Goal: Information Seeking & Learning: Learn about a topic

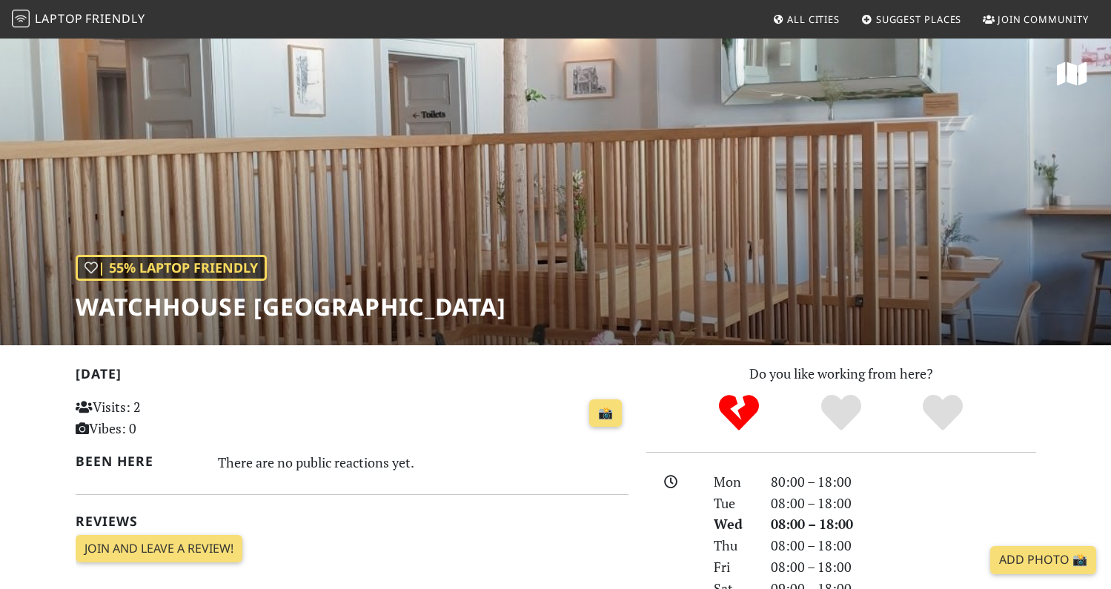
click at [87, 27] on link "Laptop Friendly" at bounding box center [78, 20] width 133 height 26
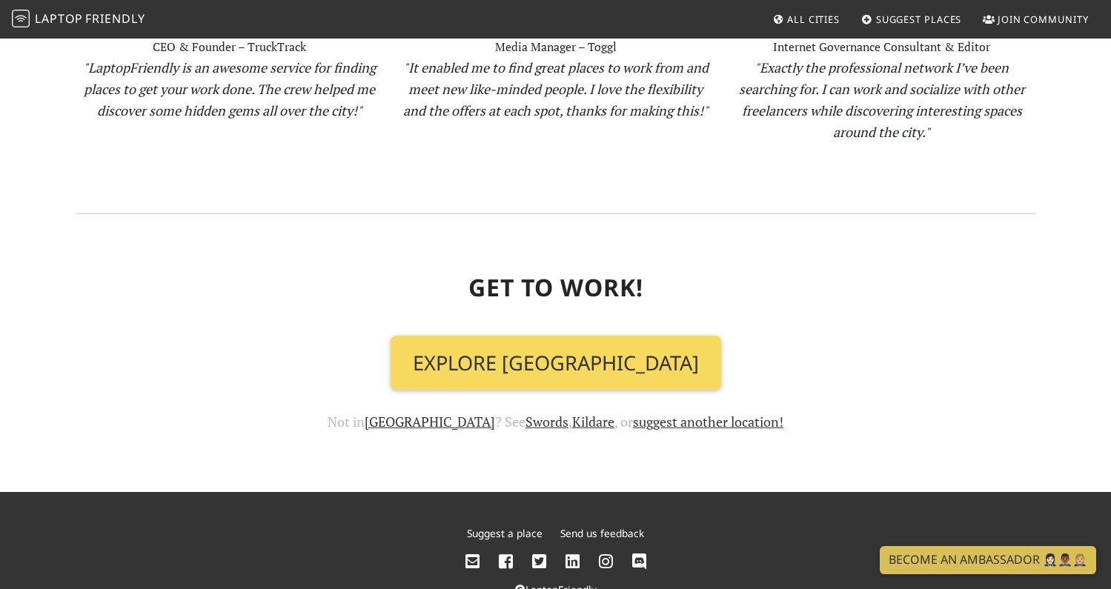
scroll to position [1599, 0]
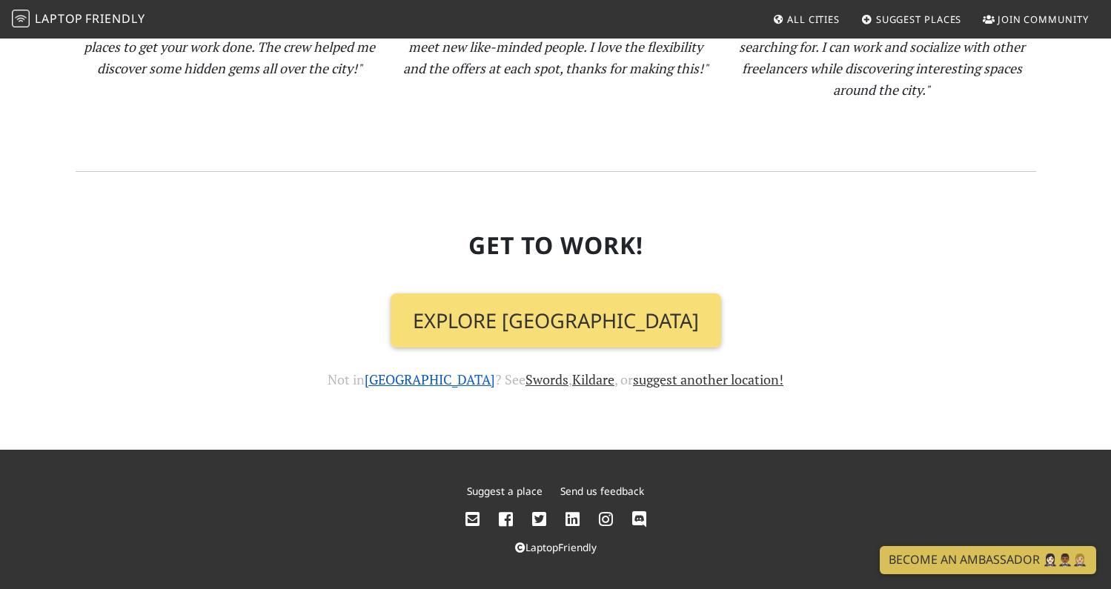
click at [429, 378] on link "[GEOGRAPHIC_DATA]" at bounding box center [430, 380] width 130 height 18
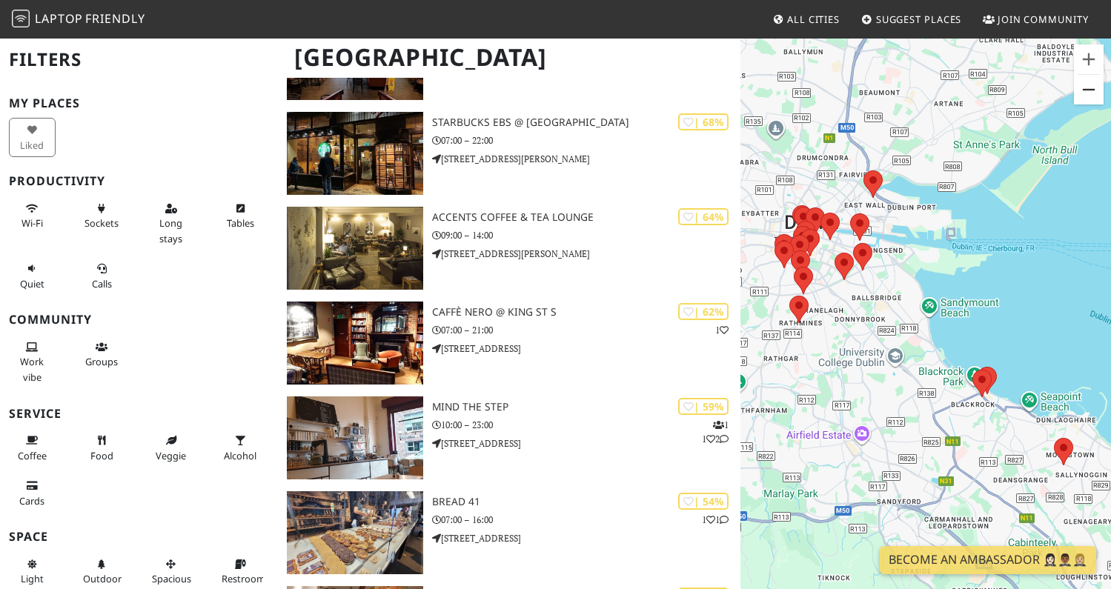
click at [1088, 90] on button "Zoom out" at bounding box center [1089, 90] width 30 height 30
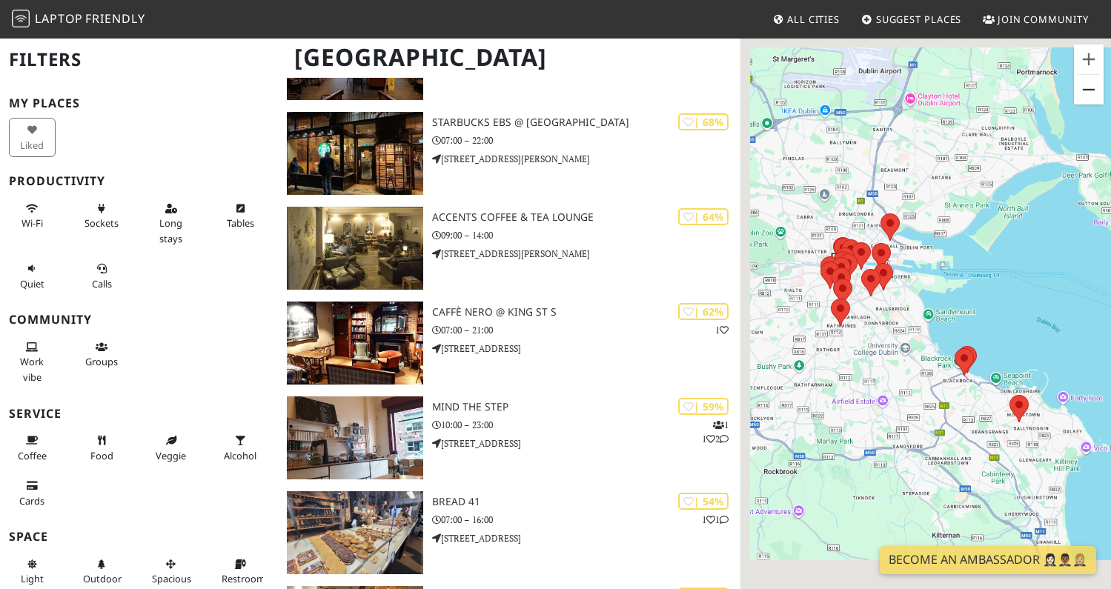
click at [1088, 90] on button "Zoom out" at bounding box center [1089, 90] width 30 height 30
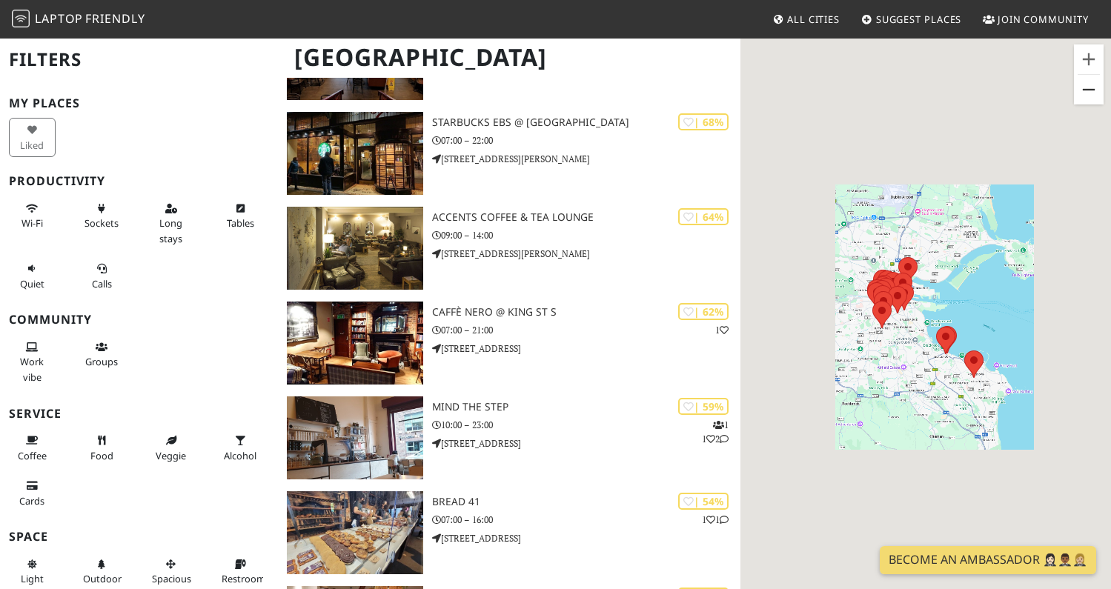
click at [1088, 90] on button "Zoom out" at bounding box center [1089, 90] width 30 height 30
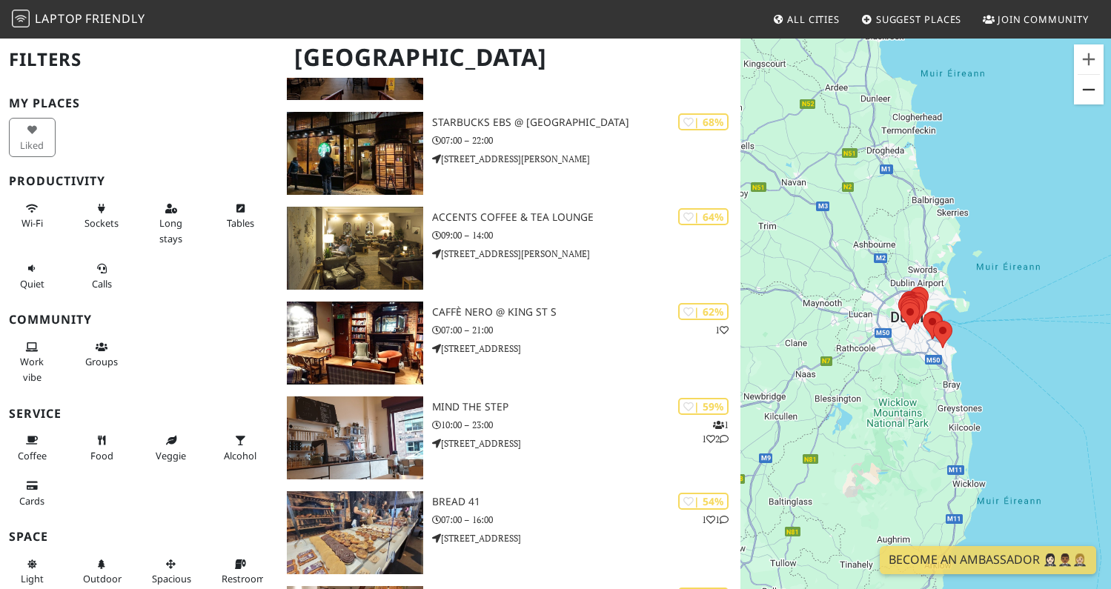
click at [1088, 90] on button "Zoom out" at bounding box center [1089, 90] width 30 height 30
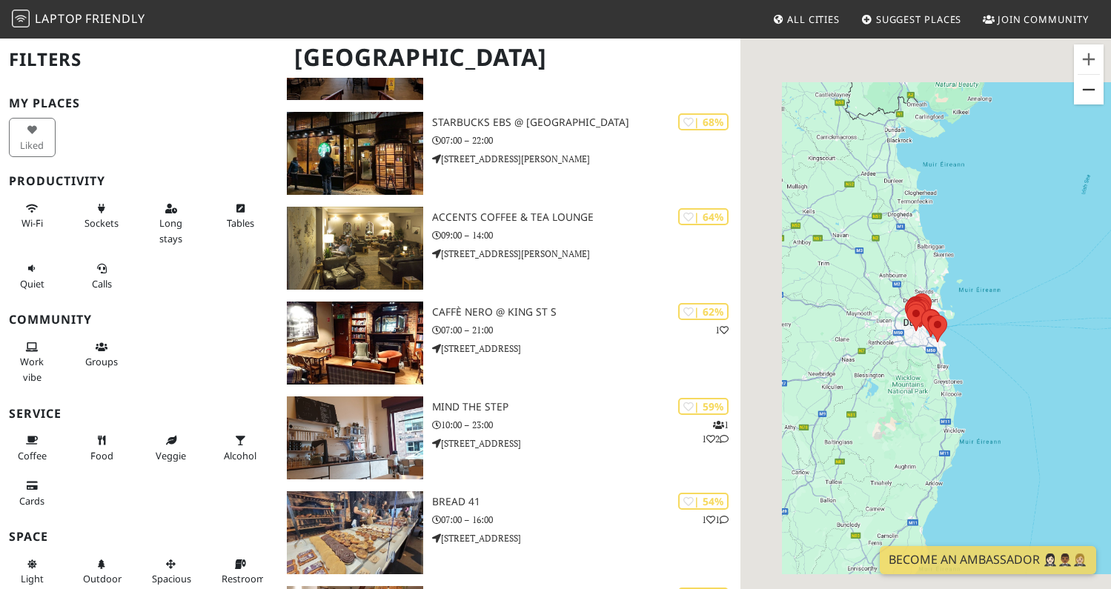
click at [1088, 90] on button "Zoom out" at bounding box center [1089, 90] width 30 height 30
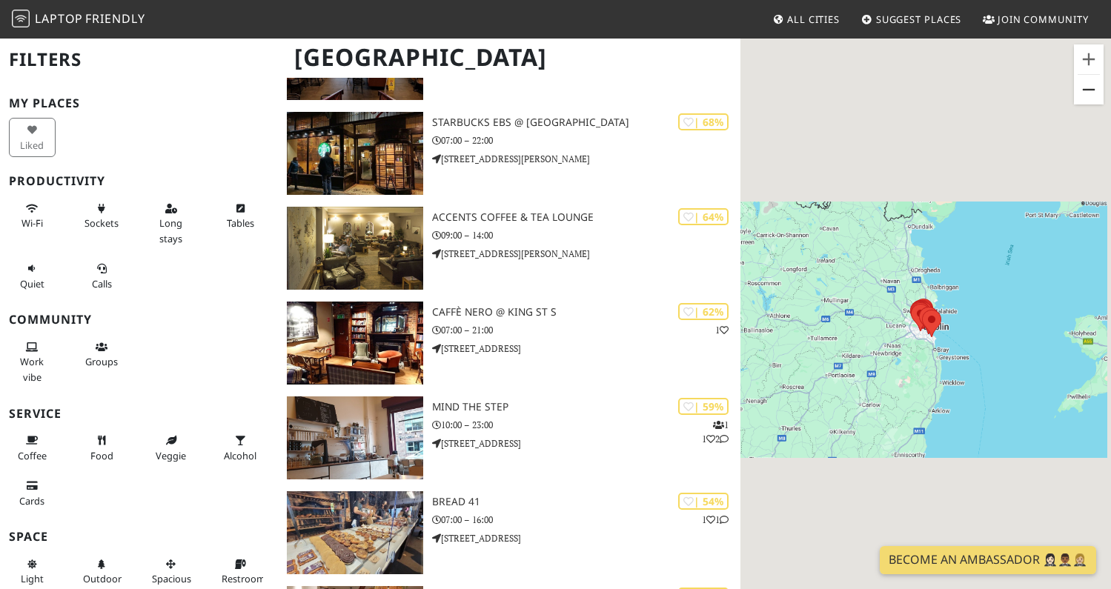
click at [1088, 90] on button "Zoom out" at bounding box center [1089, 90] width 30 height 30
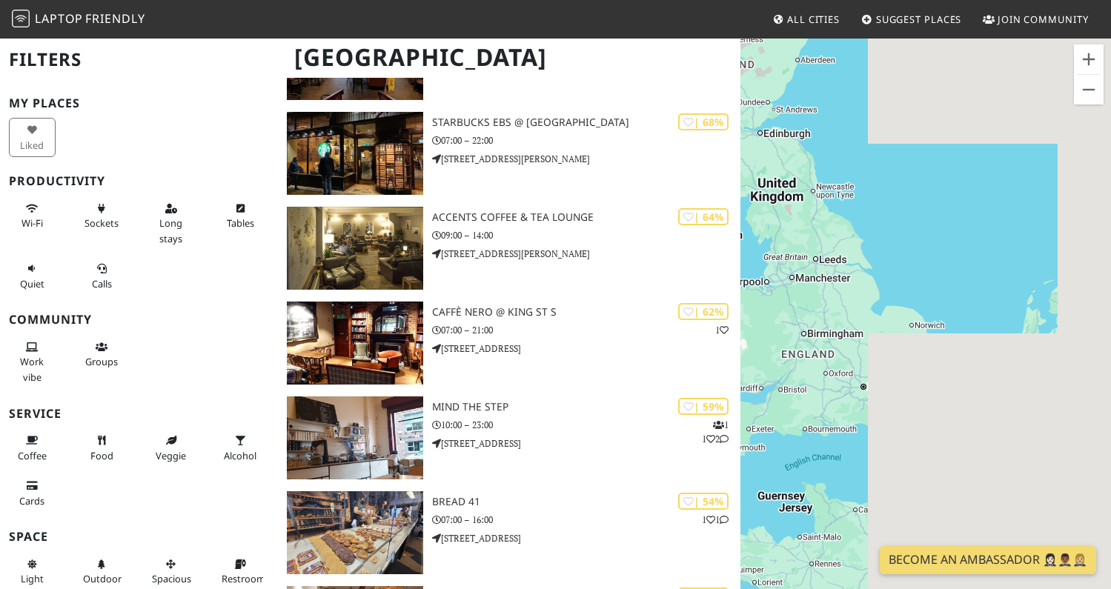
drag, startPoint x: 1049, startPoint y: 310, endPoint x: 782, endPoint y: 265, distance: 270.7
click at [781, 265] on div at bounding box center [926, 331] width 371 height 589
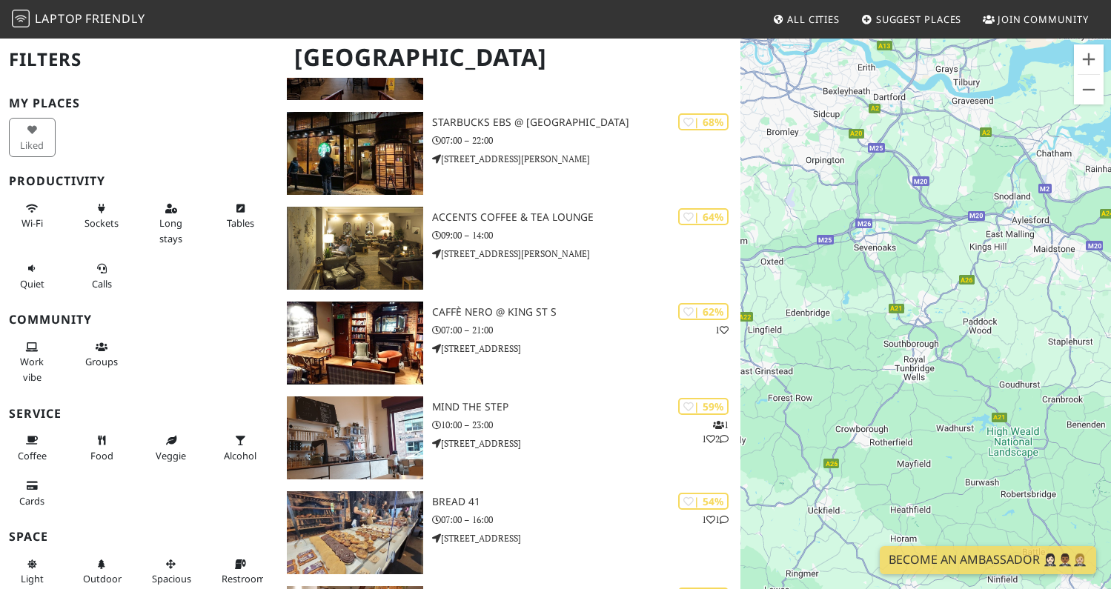
drag, startPoint x: 849, startPoint y: 261, endPoint x: 1118, endPoint y: 608, distance: 439.1
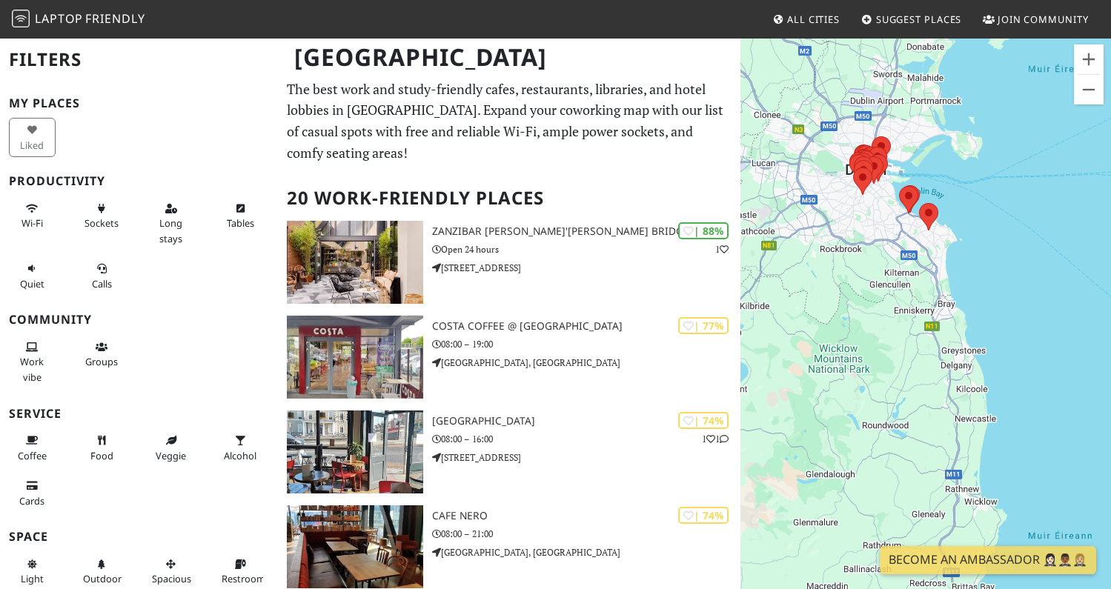
click at [51, 56] on h2 "Filters" at bounding box center [139, 59] width 260 height 45
click at [810, 33] on nav "Laptop Friendly All Cities Suggest Places Join Community" at bounding box center [555, 19] width 1111 height 39
click at [793, 20] on span "All Cities" at bounding box center [813, 19] width 53 height 13
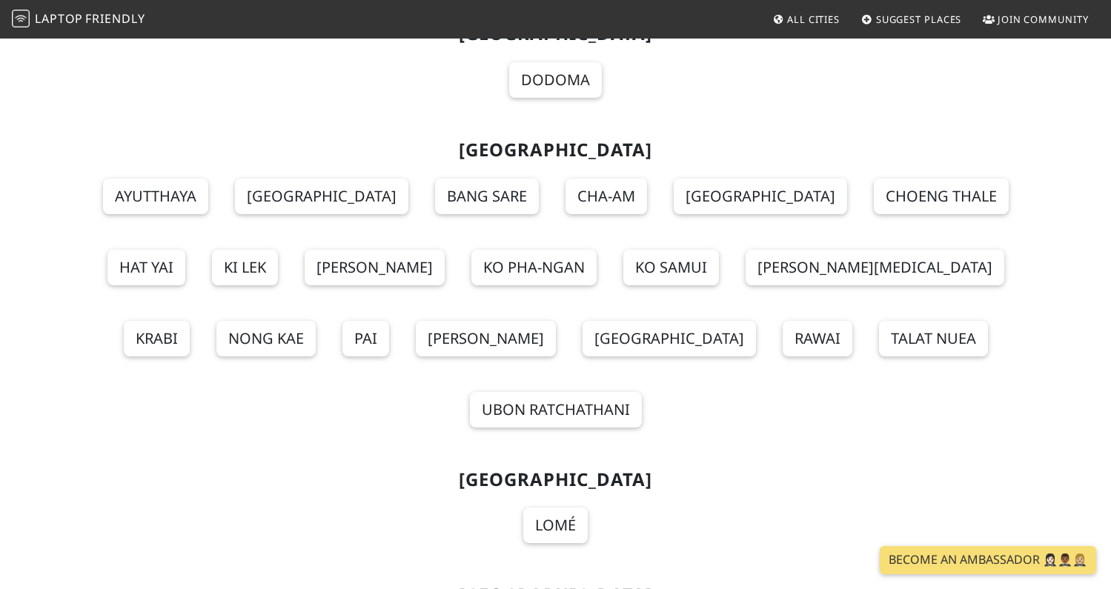
scroll to position [16174, 0]
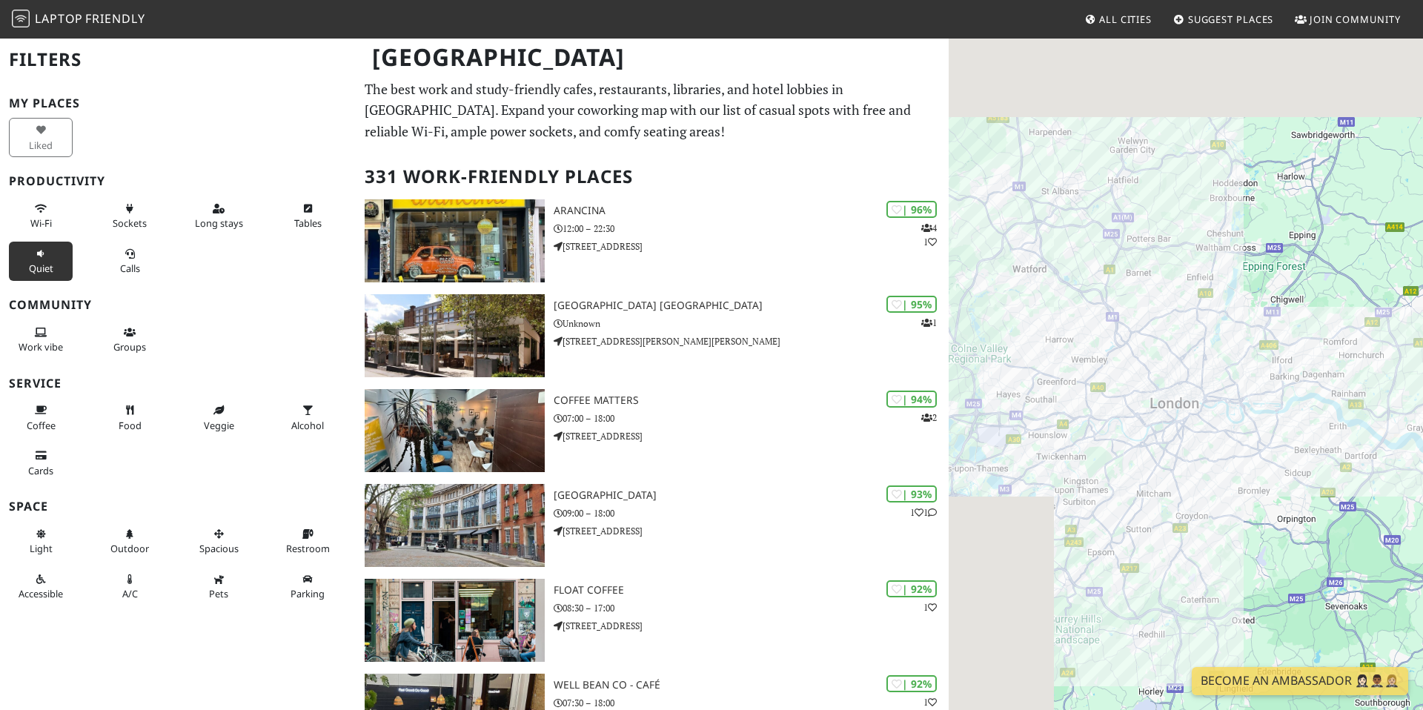
click at [39, 266] on span "Quiet" at bounding box center [41, 268] width 24 height 13
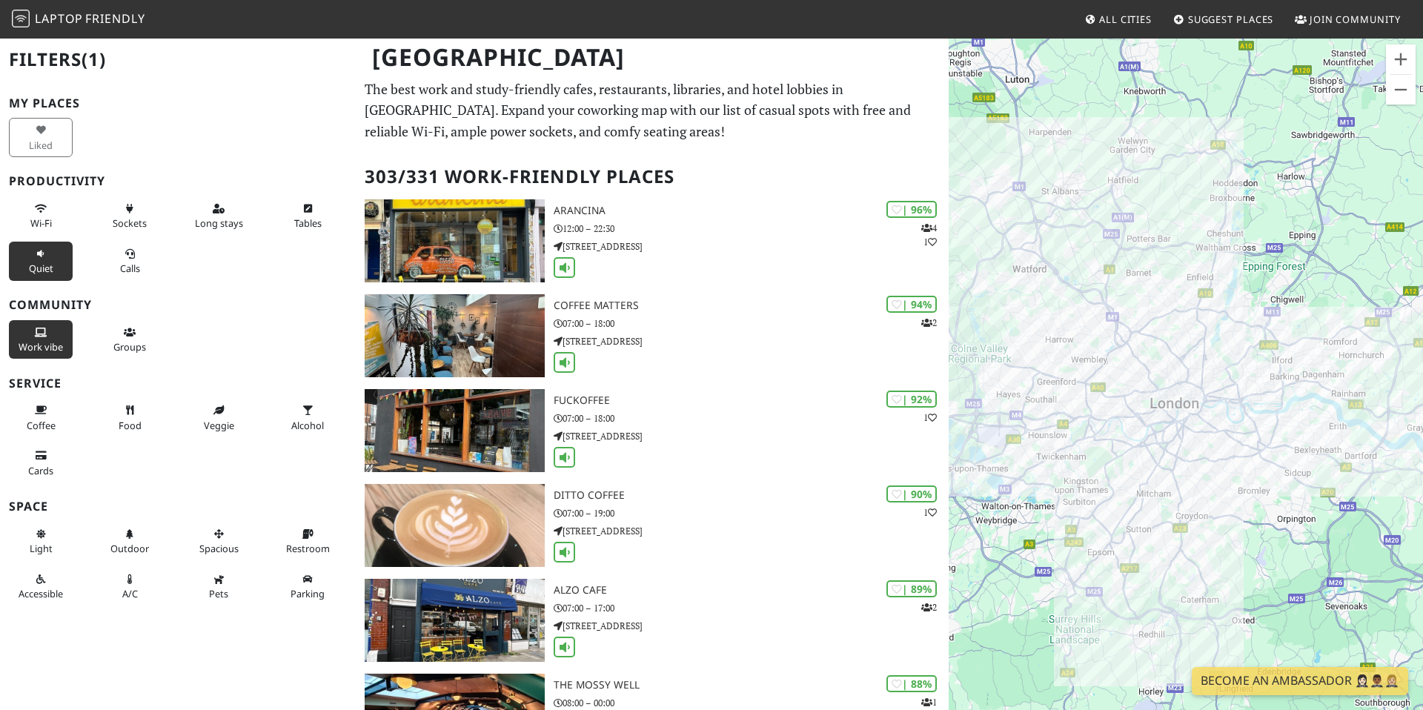
click at [33, 341] on span "Work vibe" at bounding box center [41, 346] width 44 height 13
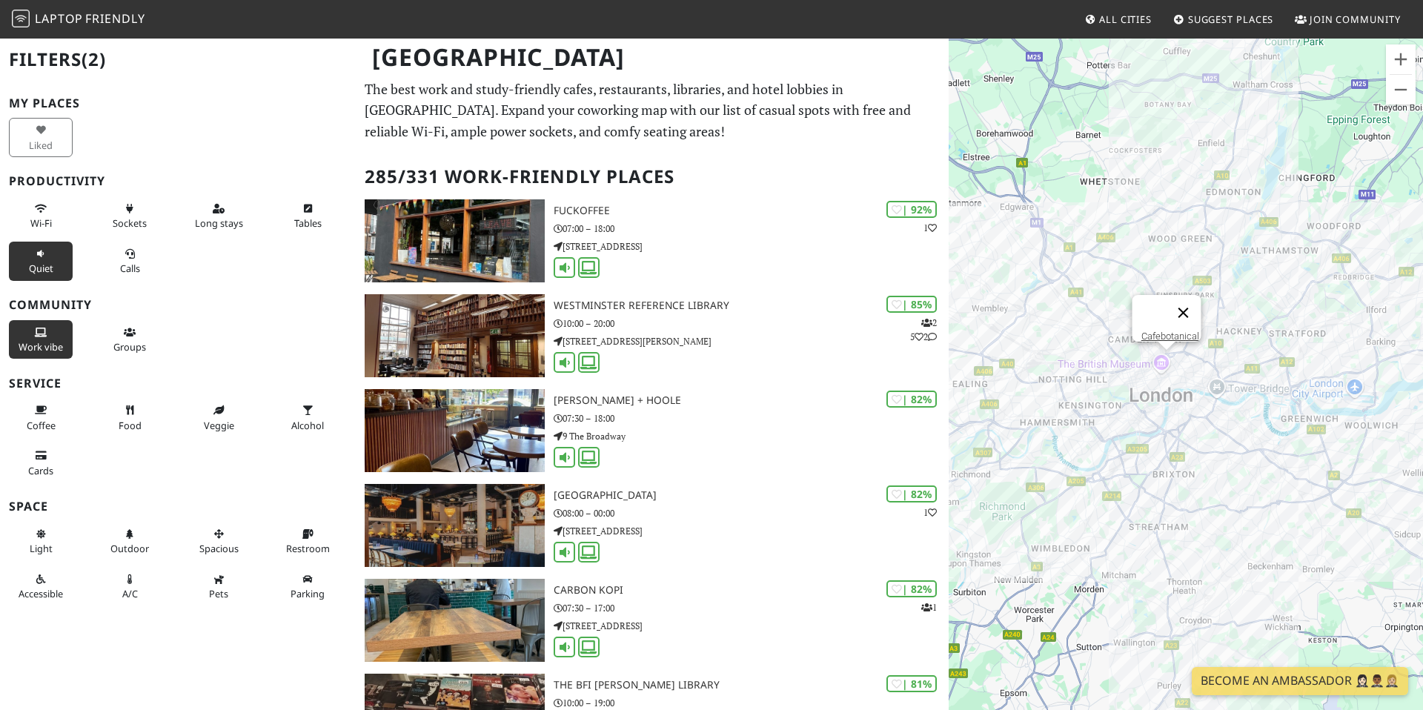
click at [1188, 302] on button "Close" at bounding box center [1184, 313] width 36 height 36
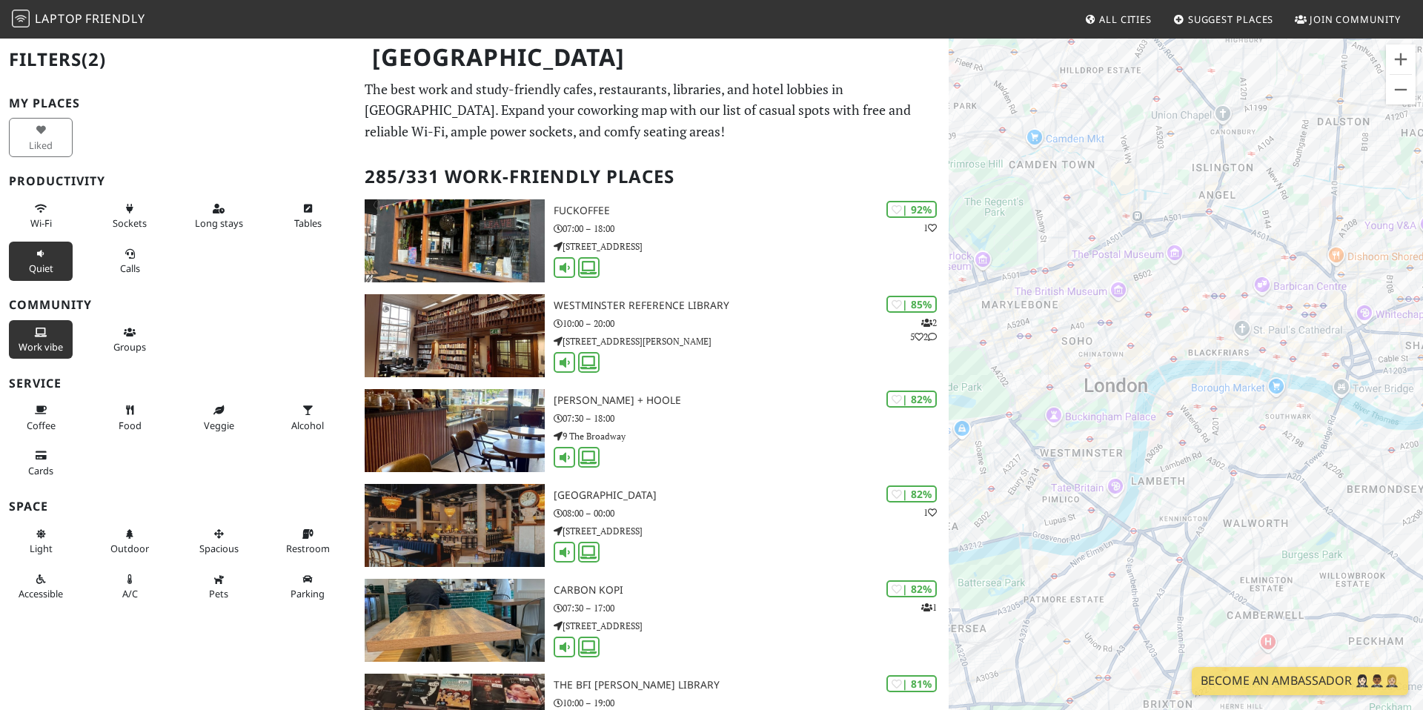
drag, startPoint x: 1207, startPoint y: 342, endPoint x: 1128, endPoint y: 483, distance: 161.3
click at [1128, 483] on div at bounding box center [1186, 392] width 474 height 710
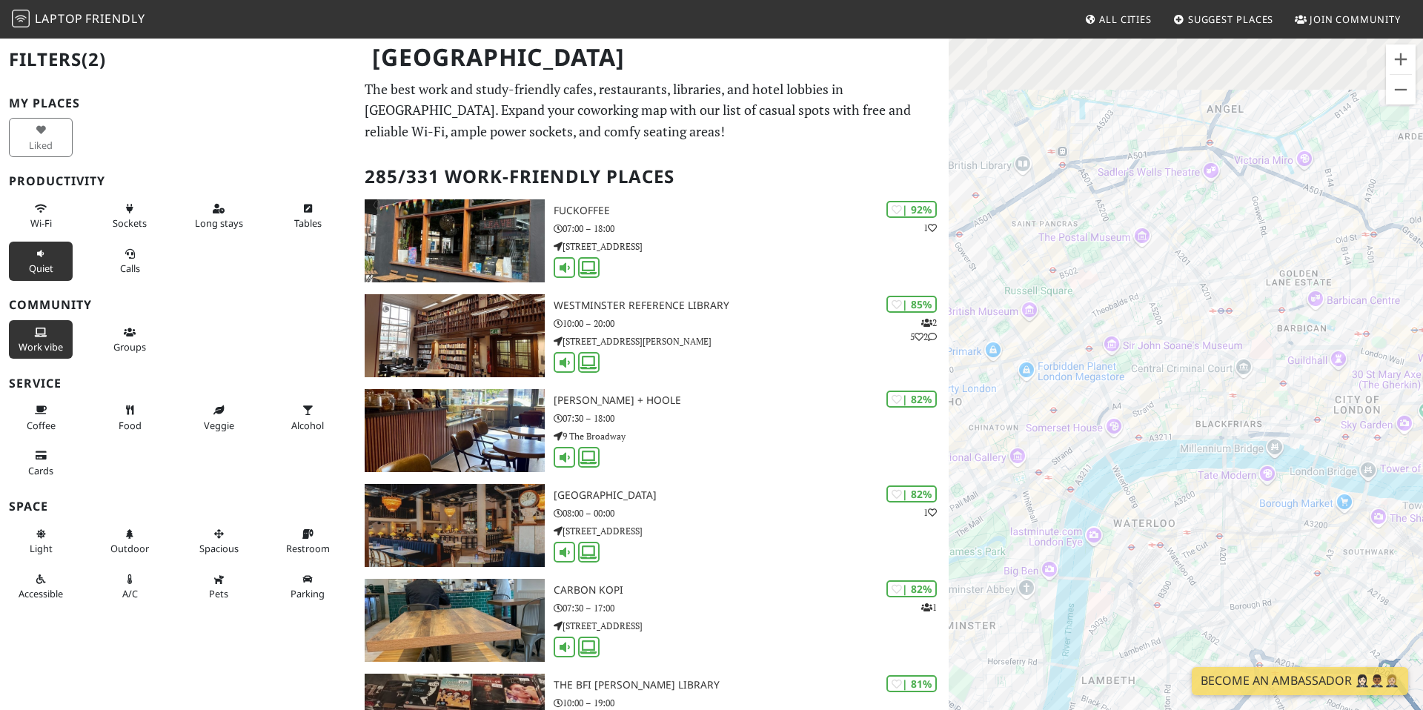
drag, startPoint x: 1088, startPoint y: 403, endPoint x: 1052, endPoint y: 529, distance: 131.2
click at [1052, 529] on div at bounding box center [1186, 392] width 474 height 710
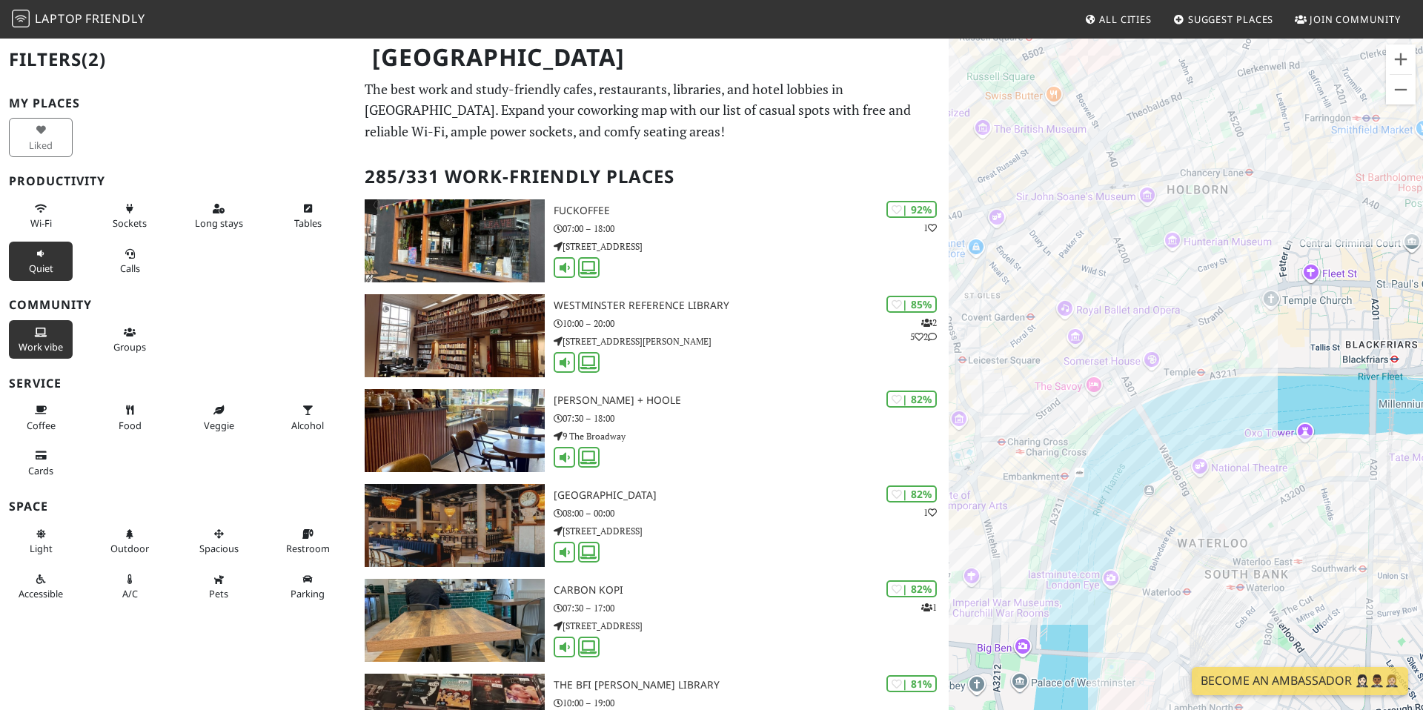
drag, startPoint x: 1166, startPoint y: 479, endPoint x: 1165, endPoint y: 384, distance: 94.9
click at [1165, 384] on div at bounding box center [1186, 392] width 474 height 710
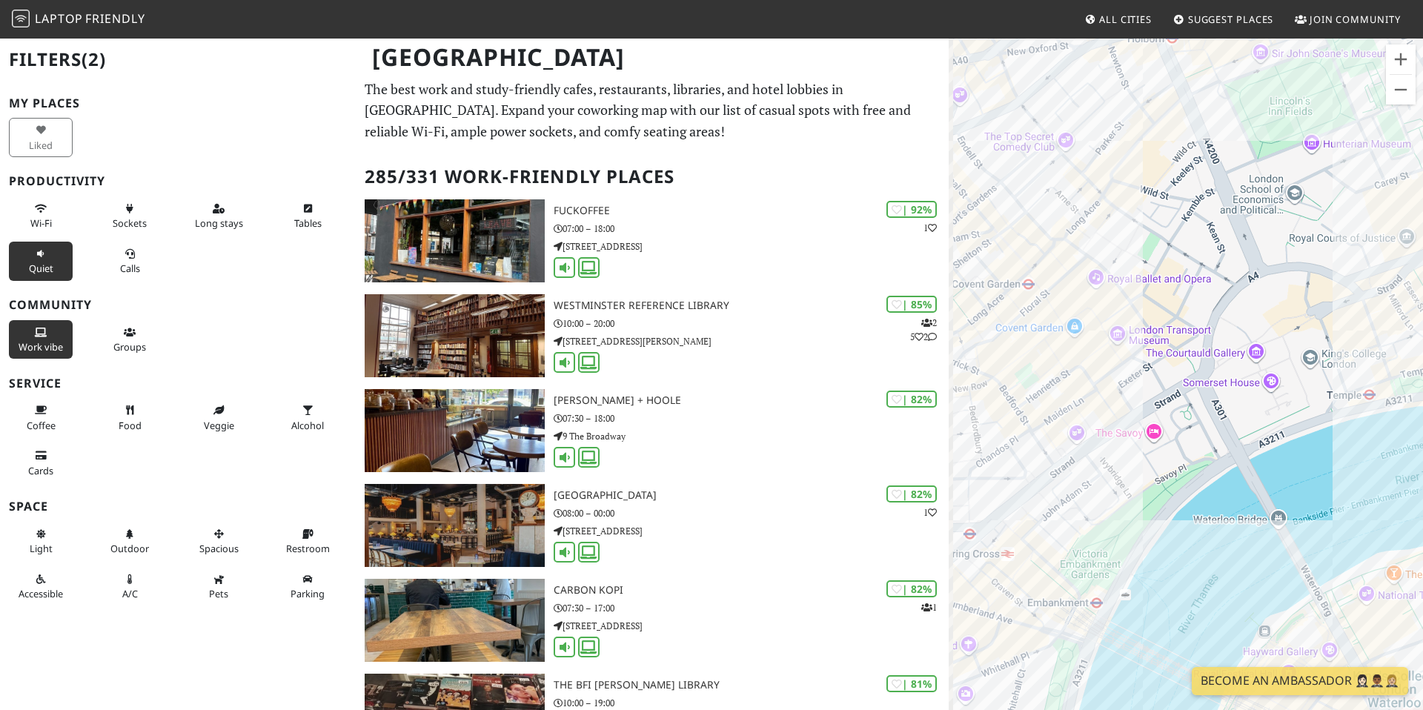
drag, startPoint x: 1099, startPoint y: 349, endPoint x: 1240, endPoint y: 423, distance: 158.5
click at [1241, 423] on div at bounding box center [1186, 392] width 474 height 710
click at [1094, 273] on div "[GEOGRAPHIC_DATA]" at bounding box center [1186, 392] width 474 height 710
click at [1096, 243] on link "[GEOGRAPHIC_DATA]" at bounding box center [1105, 248] width 90 height 11
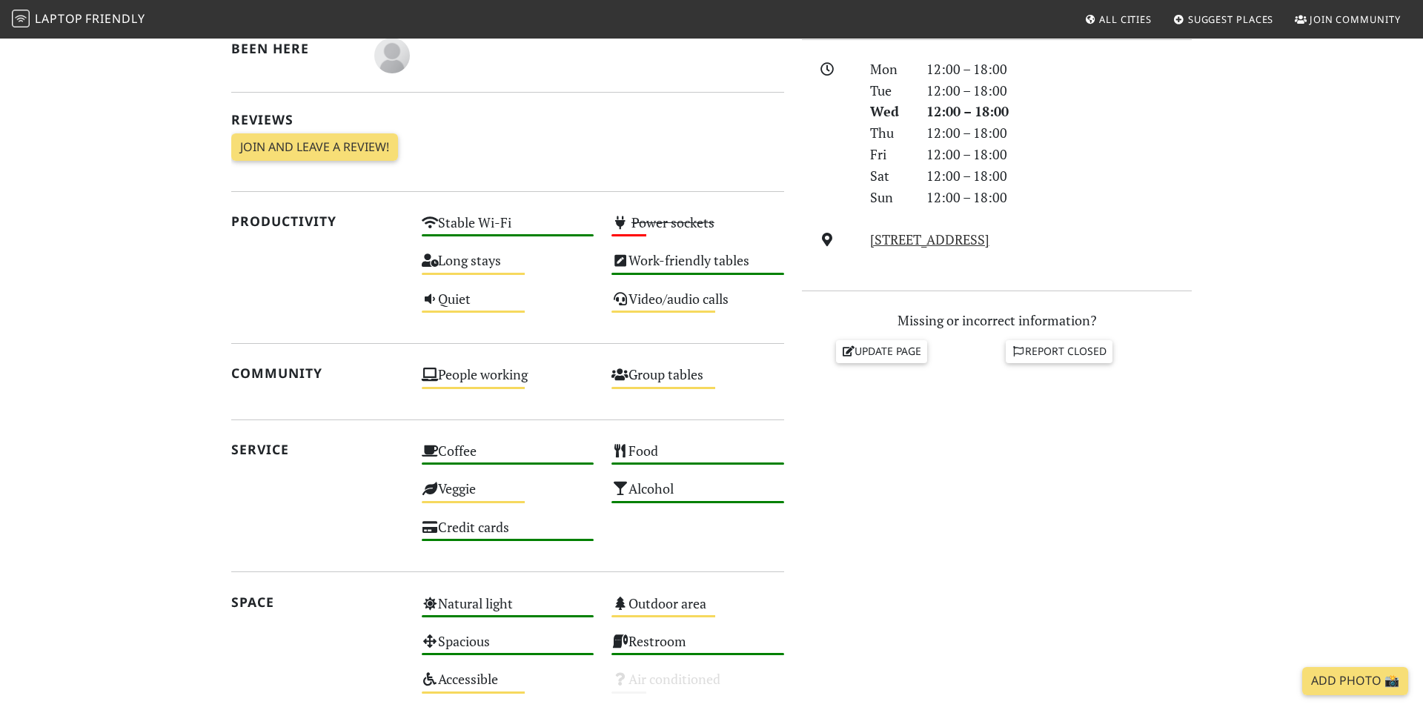
scroll to position [270, 0]
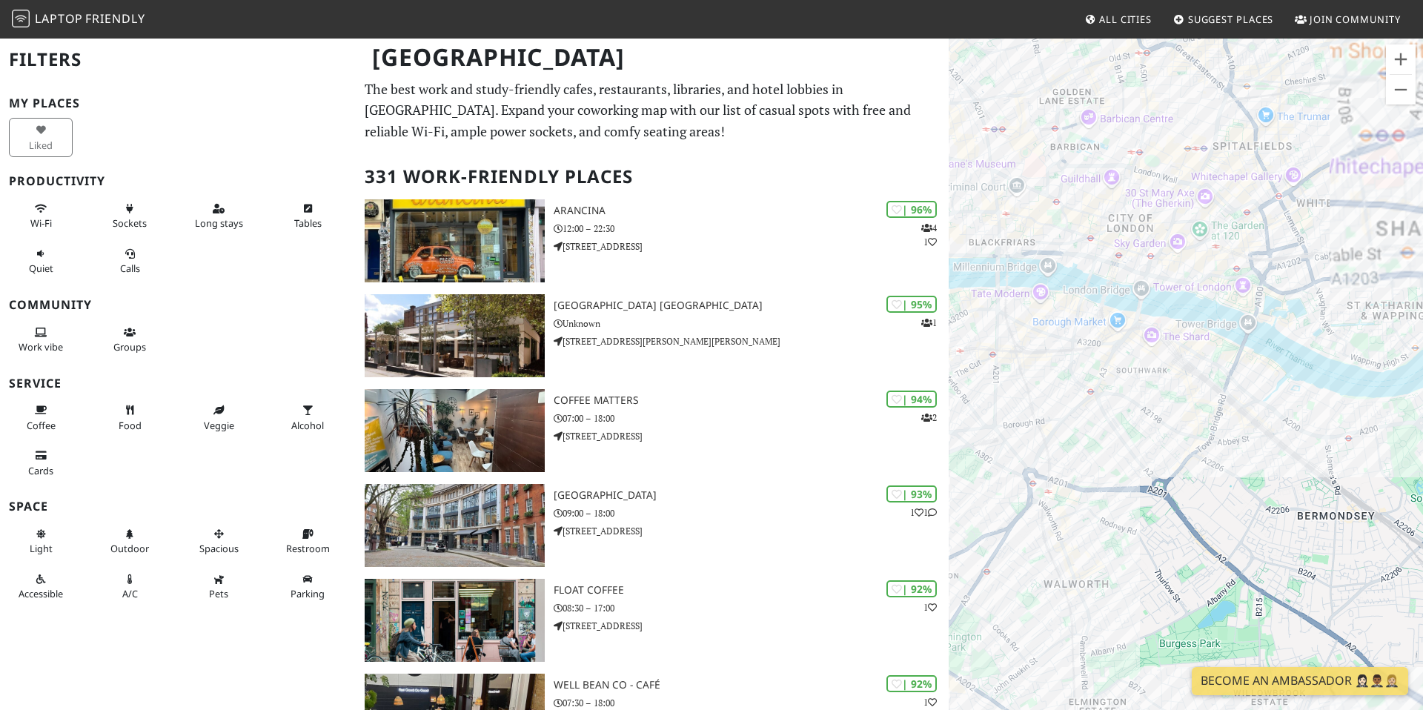
drag, startPoint x: 1059, startPoint y: 290, endPoint x: 1423, endPoint y: 487, distance: 414.0
click at [1423, 489] on div at bounding box center [1186, 392] width 474 height 710
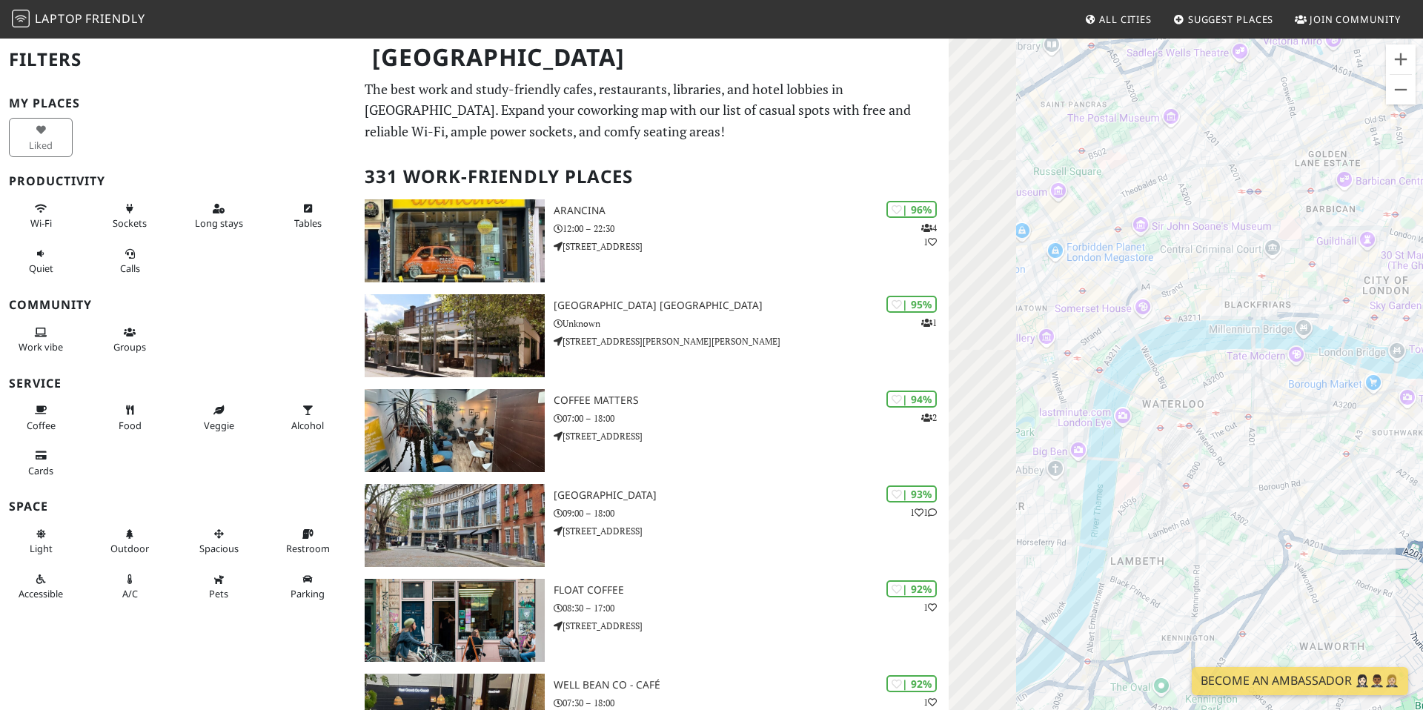
drag, startPoint x: 997, startPoint y: 238, endPoint x: 1329, endPoint y: 298, distance: 337.5
click at [1329, 298] on div at bounding box center [1186, 392] width 474 height 710
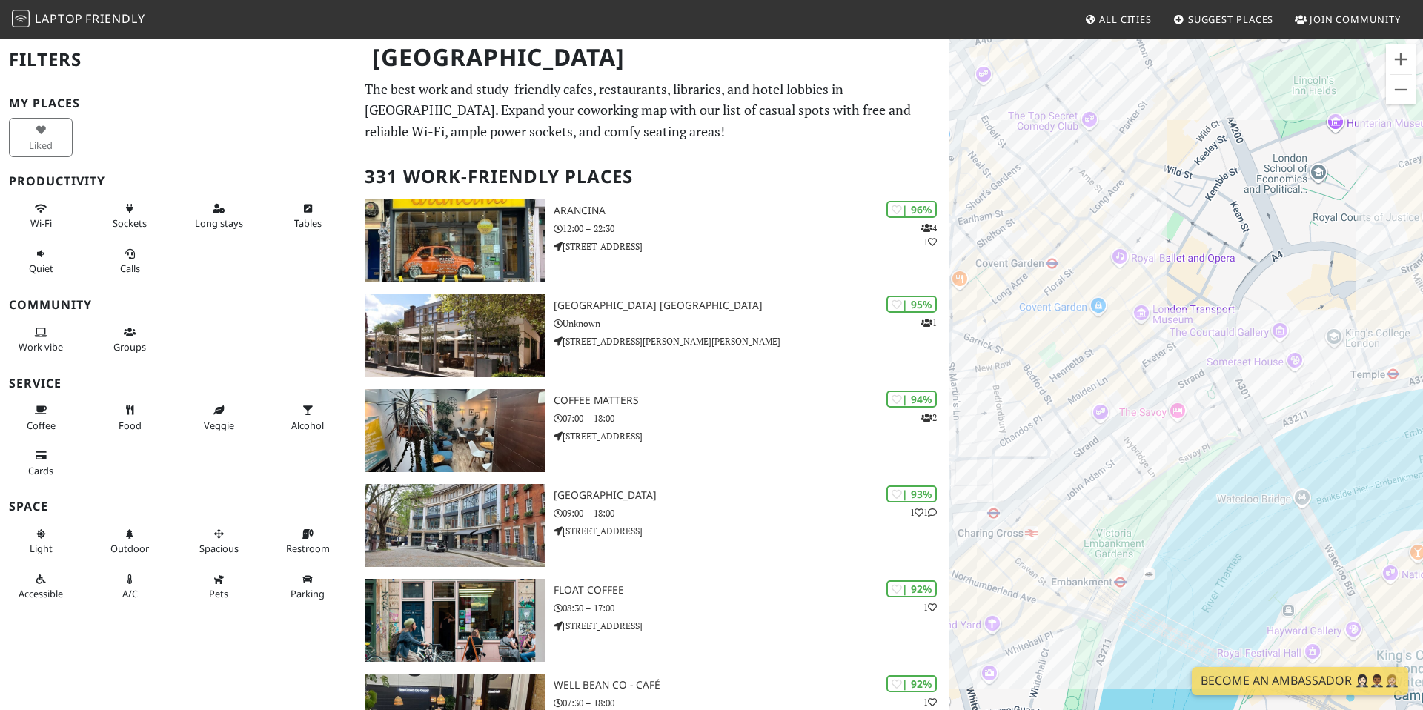
drag, startPoint x: 1190, startPoint y: 288, endPoint x: 1198, endPoint y: 464, distance: 175.9
click at [1200, 465] on div at bounding box center [1186, 392] width 474 height 710
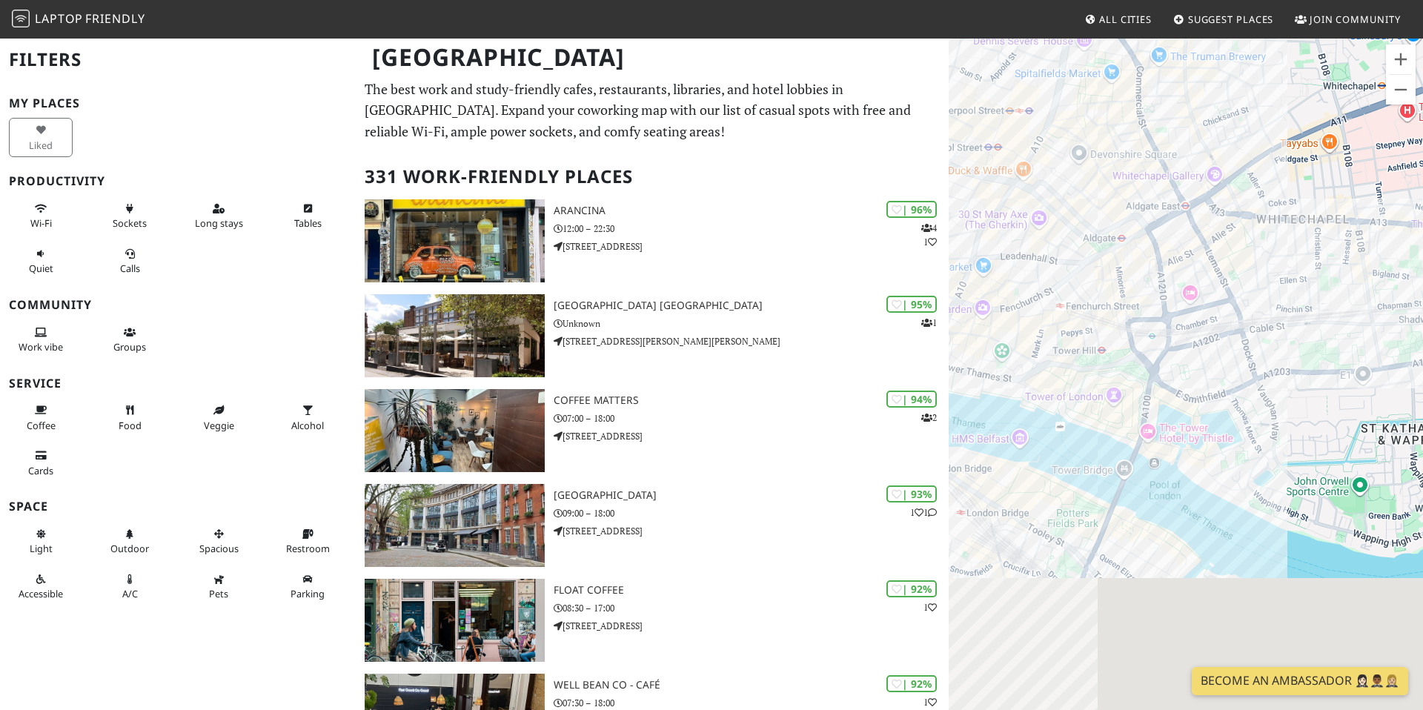
drag, startPoint x: 1179, startPoint y: 475, endPoint x: 1142, endPoint y: 91, distance: 385.8
click at [1142, 90] on div at bounding box center [1186, 392] width 474 height 710
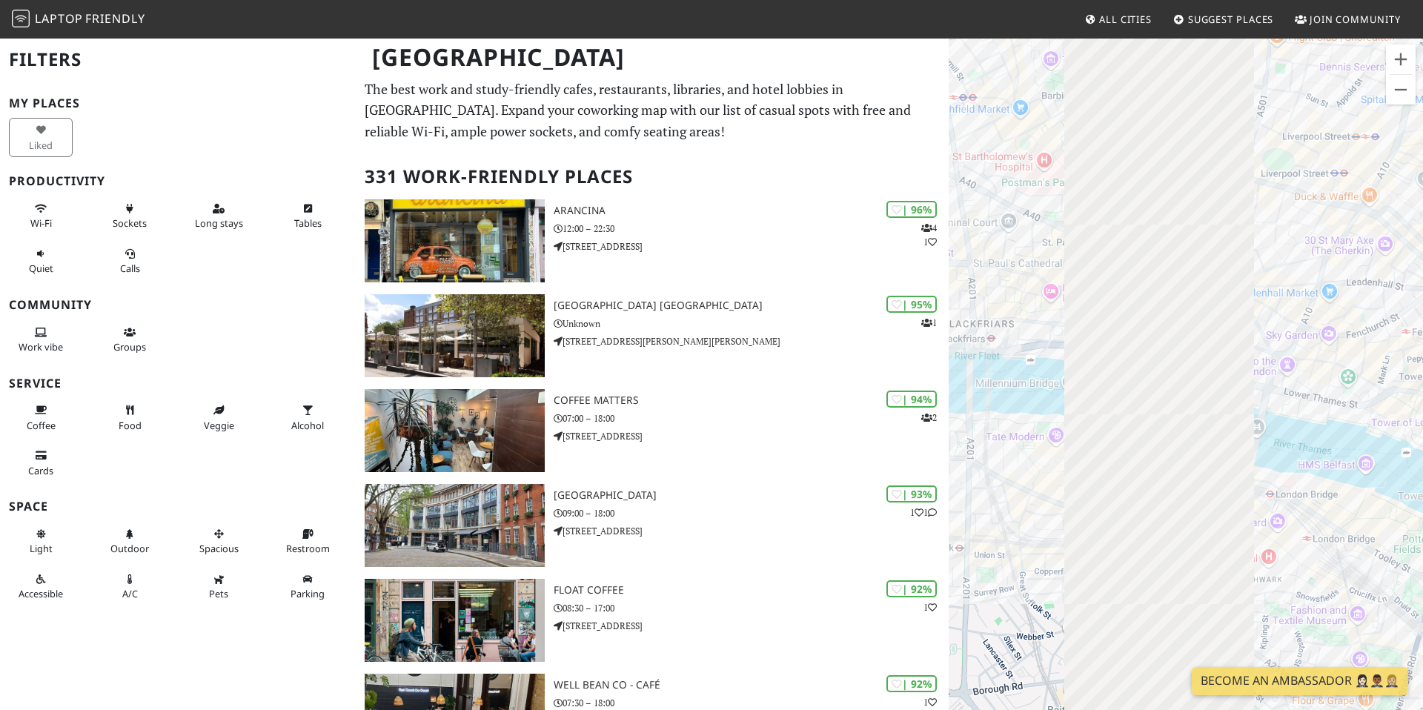
drag, startPoint x: 1054, startPoint y: 316, endPoint x: 1407, endPoint y: 351, distance: 354.6
click at [1407, 351] on div at bounding box center [1186, 392] width 474 height 710
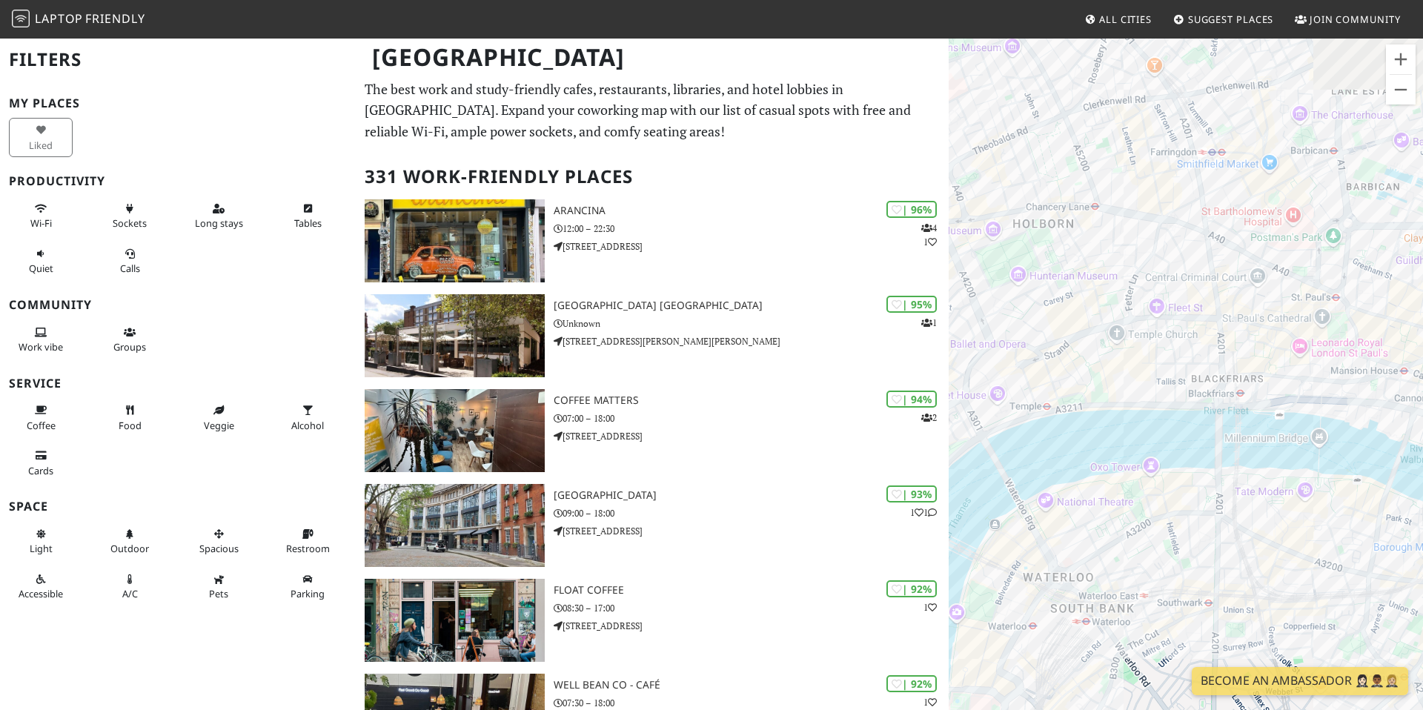
drag, startPoint x: 1017, startPoint y: 309, endPoint x: 1280, endPoint y: 367, distance: 269.5
click at [1283, 368] on div at bounding box center [1186, 392] width 474 height 710
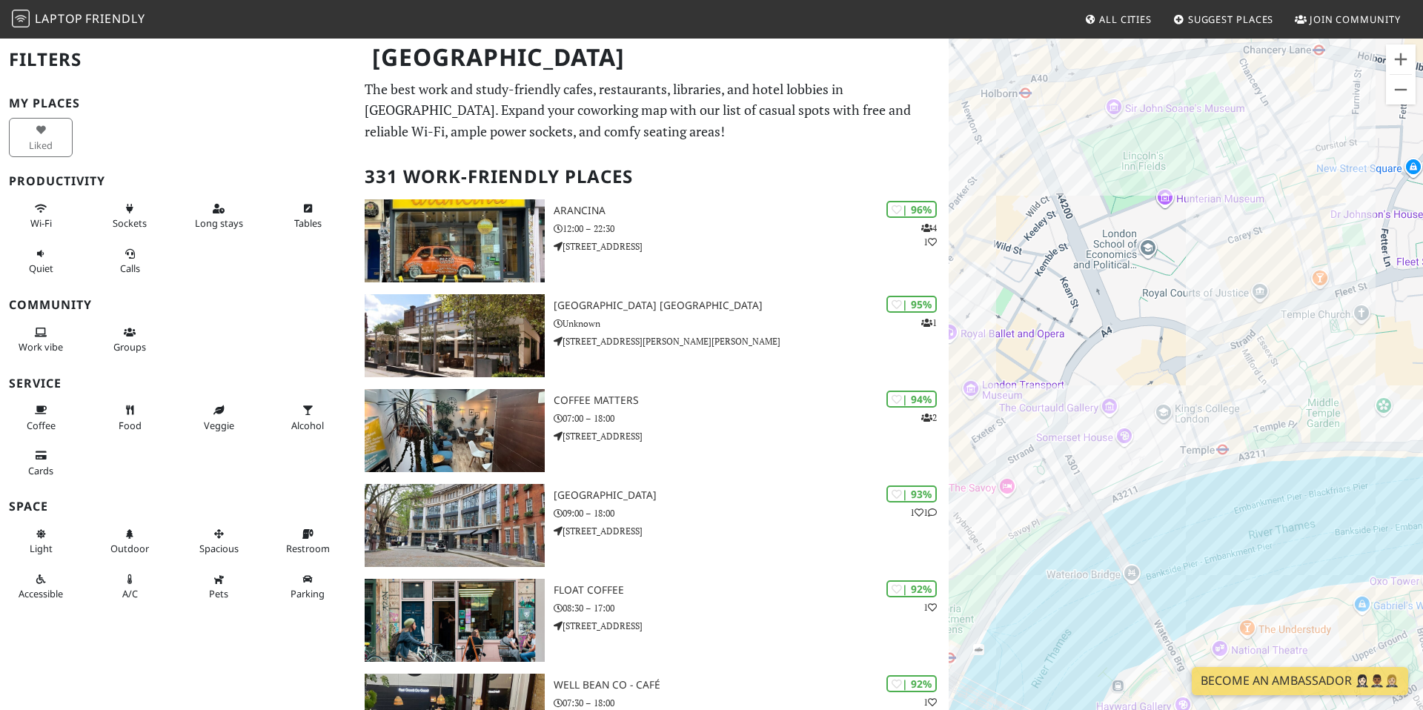
drag, startPoint x: 1122, startPoint y: 391, endPoint x: 1399, endPoint y: 388, distance: 277.3
click at [1399, 389] on div at bounding box center [1186, 392] width 474 height 710
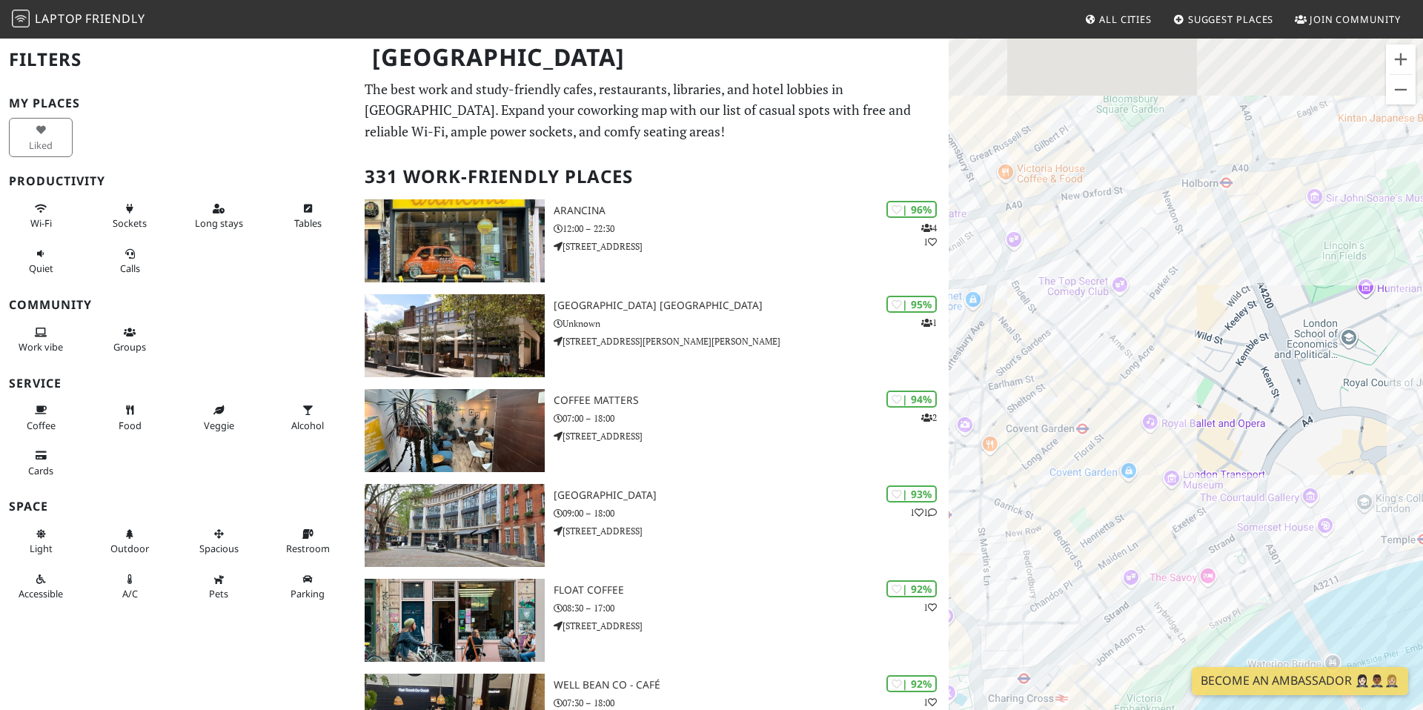
drag, startPoint x: 1008, startPoint y: 306, endPoint x: 1213, endPoint y: 403, distance: 226.5
click at [1213, 403] on div at bounding box center [1186, 392] width 474 height 710
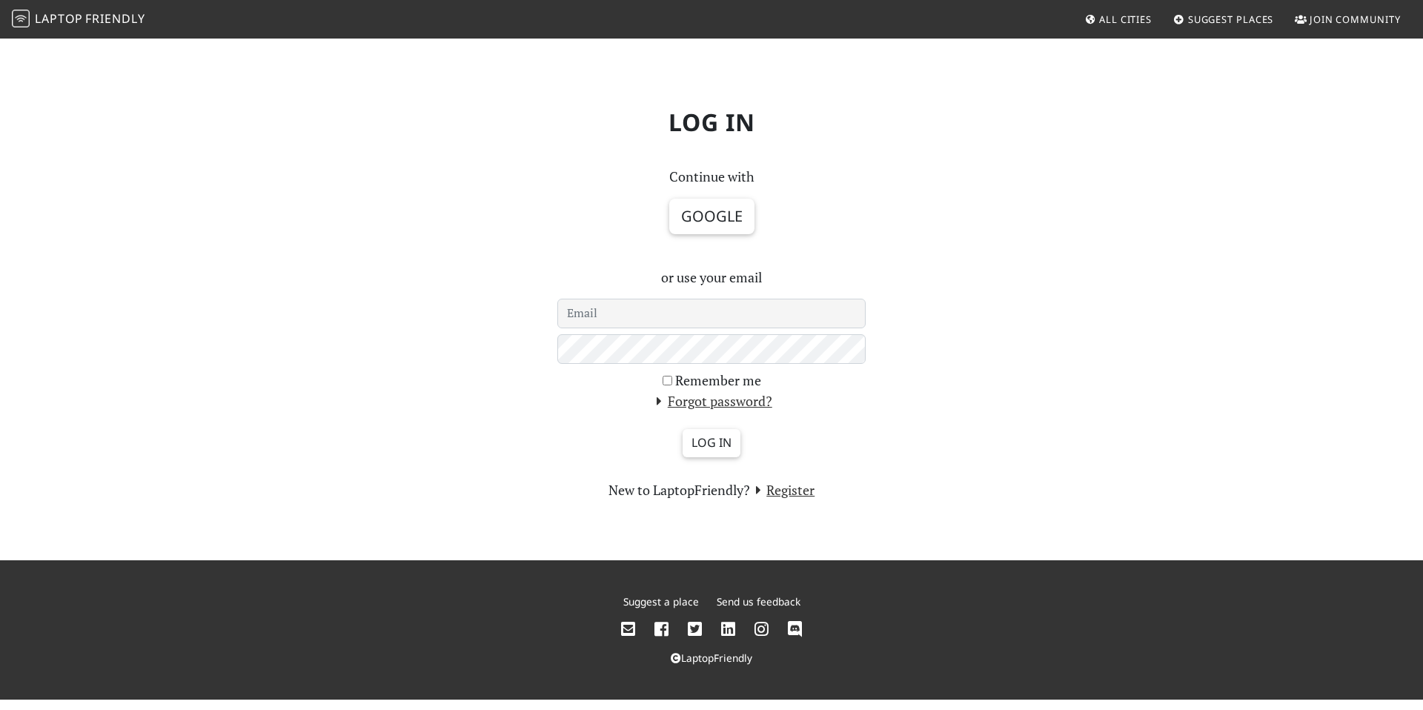
click at [626, 314] on input "email" at bounding box center [712, 314] width 308 height 30
click at [727, 214] on button "Google" at bounding box center [711, 217] width 85 height 36
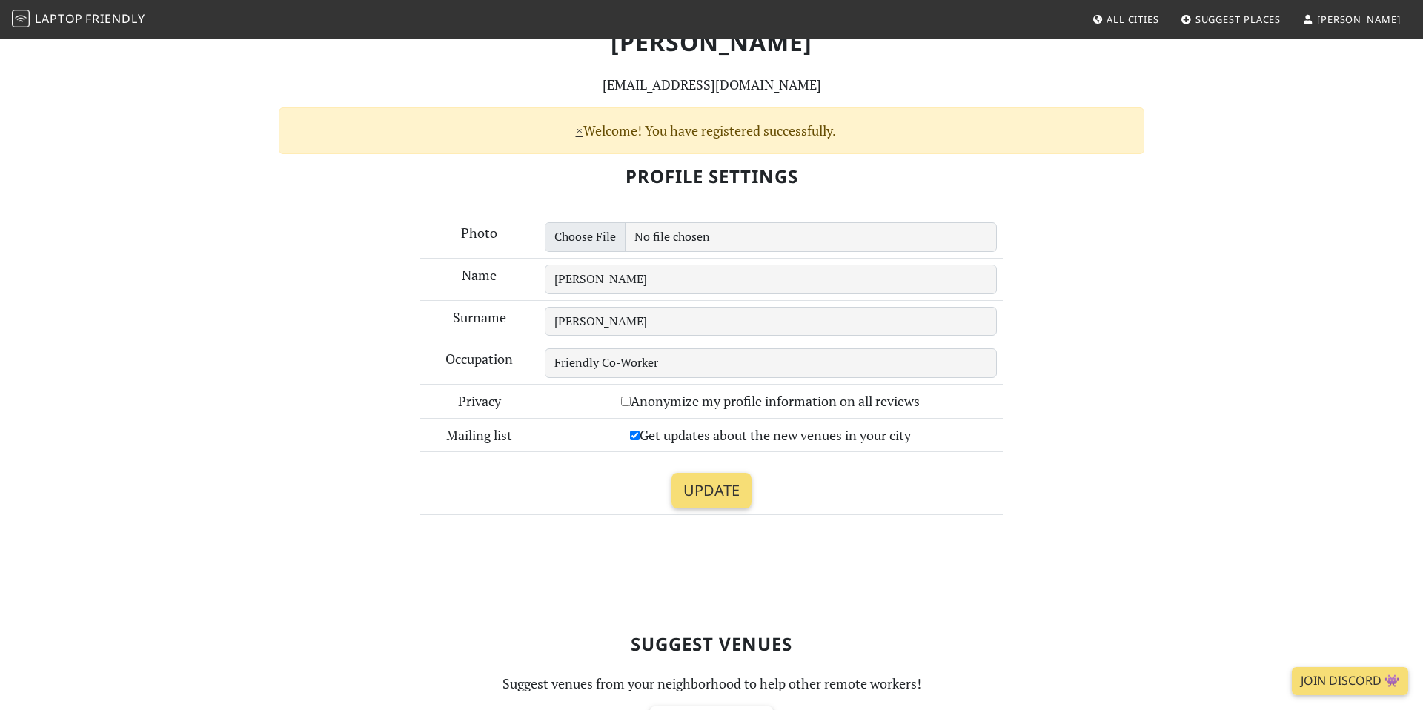
scroll to position [101, 0]
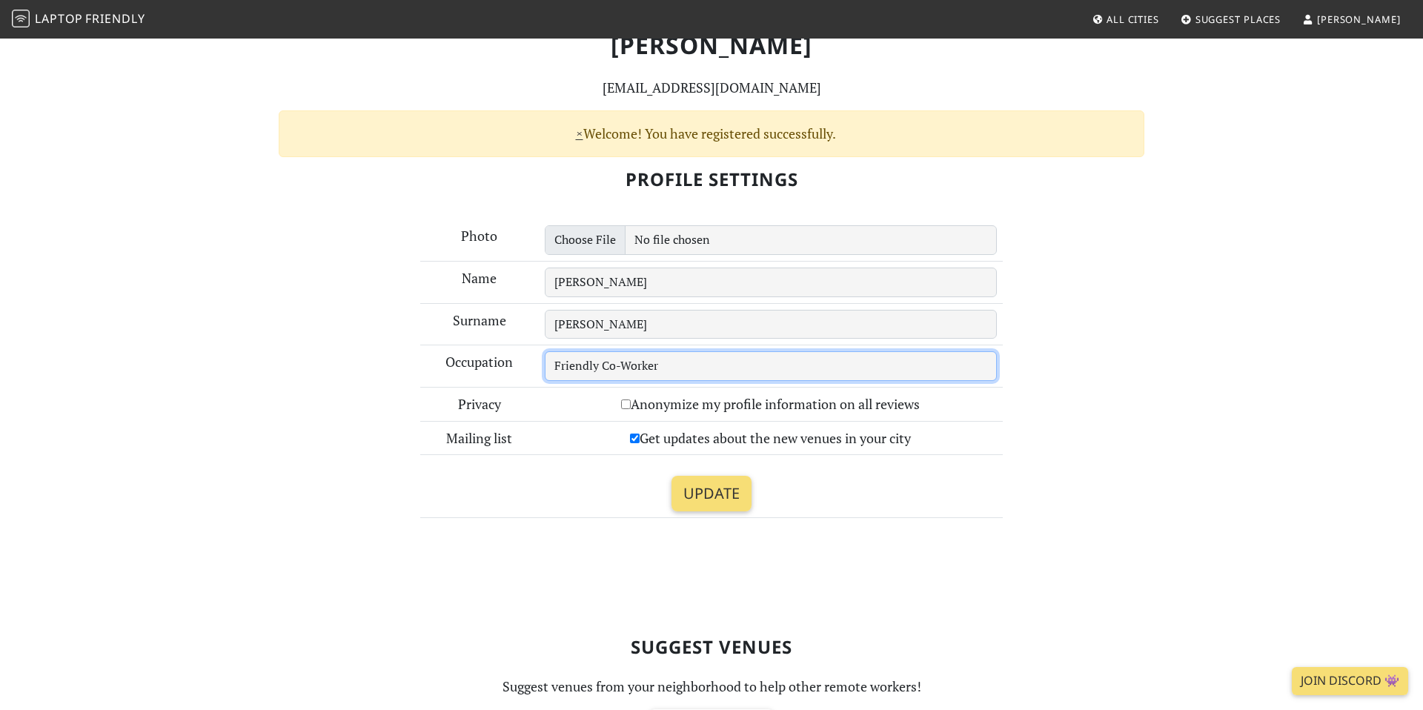
click at [617, 368] on input "Friendly Co-Worker" at bounding box center [771, 366] width 453 height 30
click at [664, 368] on input "Friendly Co-Worker" at bounding box center [771, 366] width 453 height 30
click at [624, 406] on input "Anonymize my profile information on all reviews" at bounding box center [626, 405] width 10 height 10
checkbox input "true"
click at [632, 436] on input "Get updates about the new venues in your city" at bounding box center [635, 439] width 10 height 10
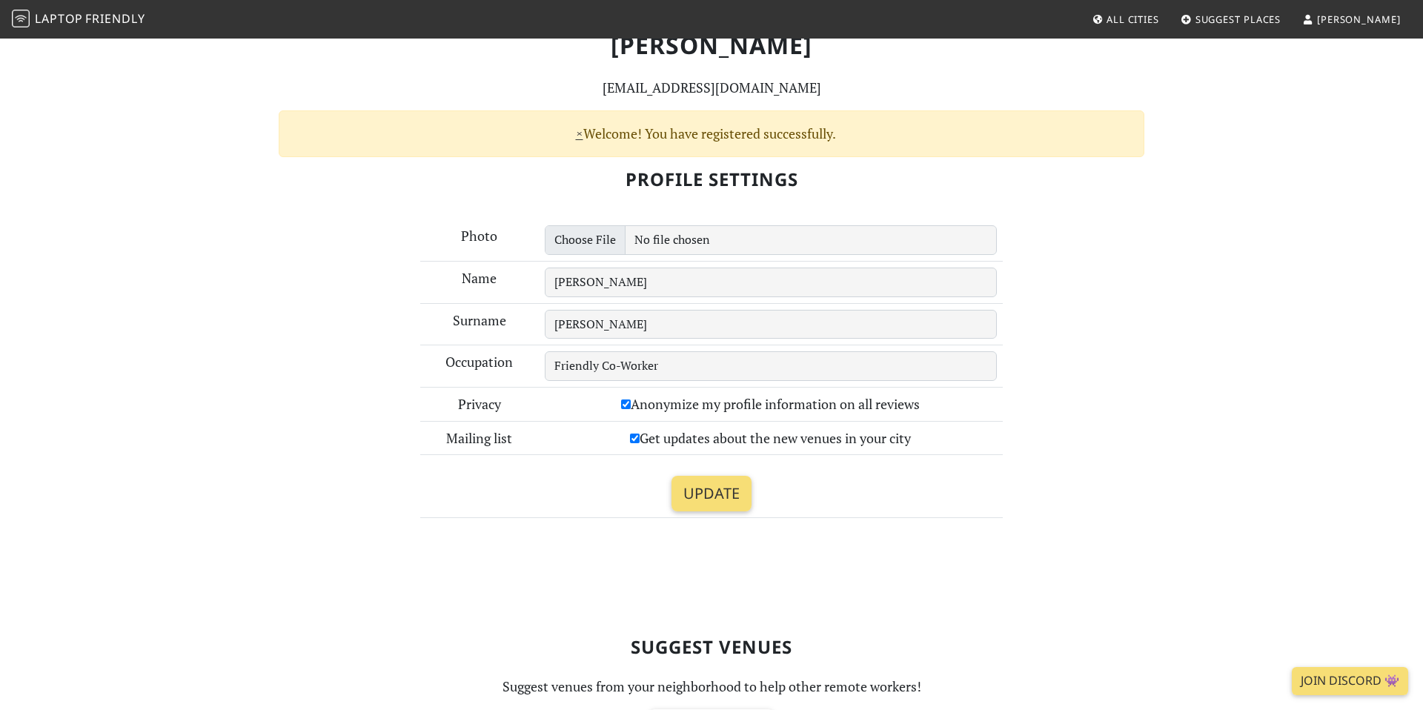
checkbox input "false"
click at [713, 497] on input "Update" at bounding box center [712, 494] width 80 height 36
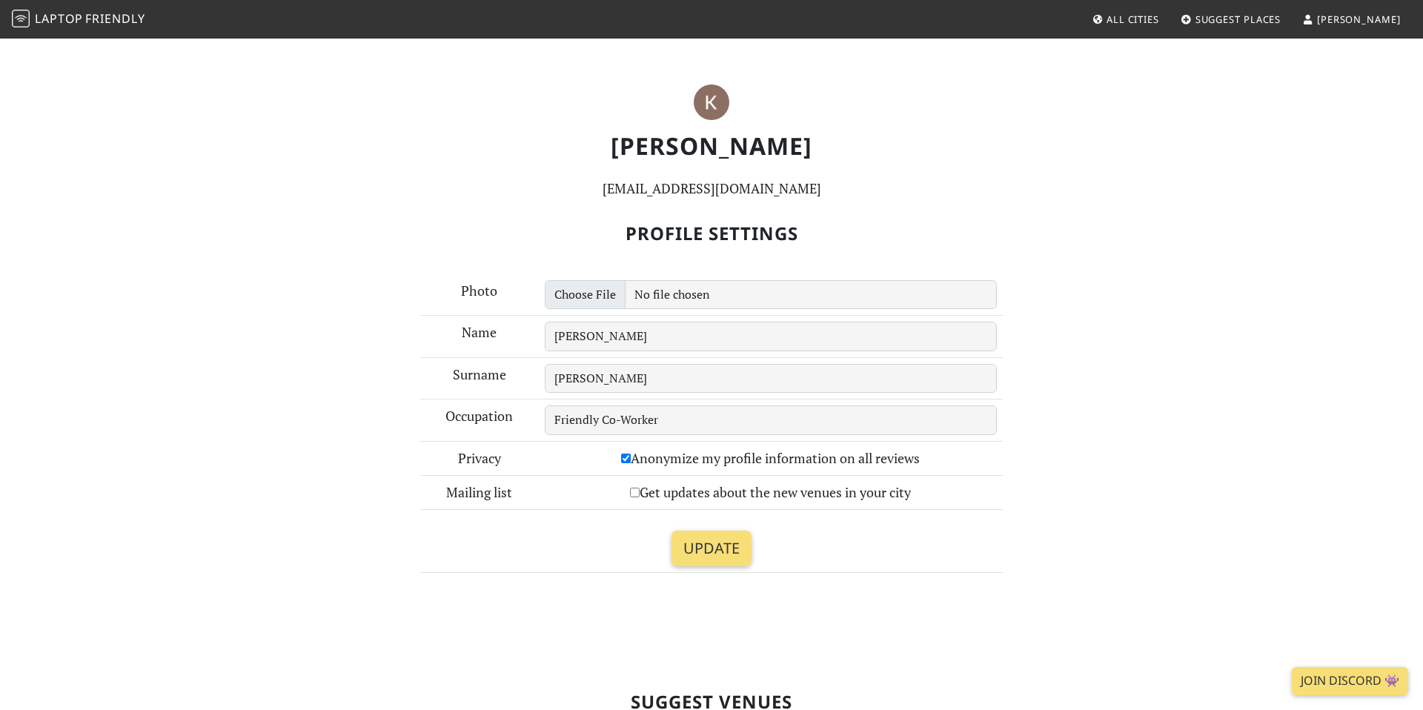
scroll to position [14, 0]
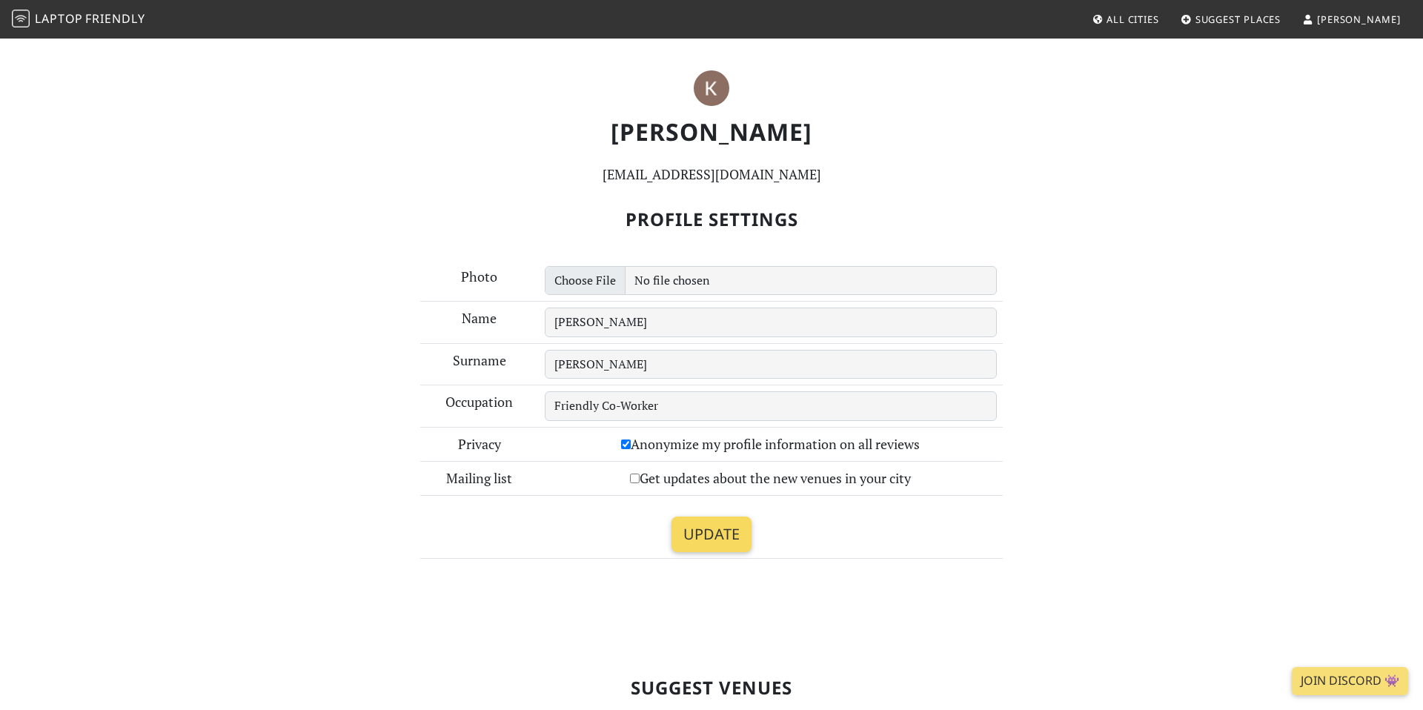
click at [707, 539] on input "Update" at bounding box center [712, 535] width 80 height 36
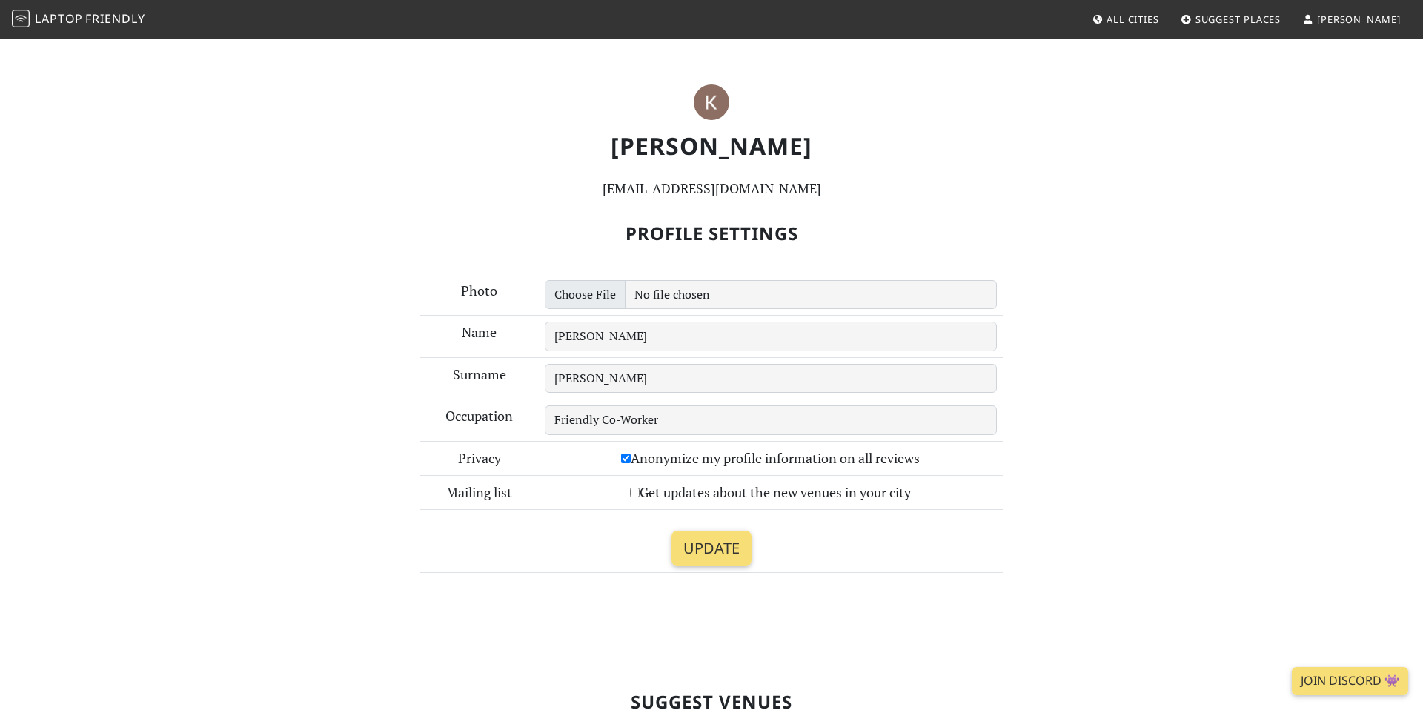
scroll to position [603, 0]
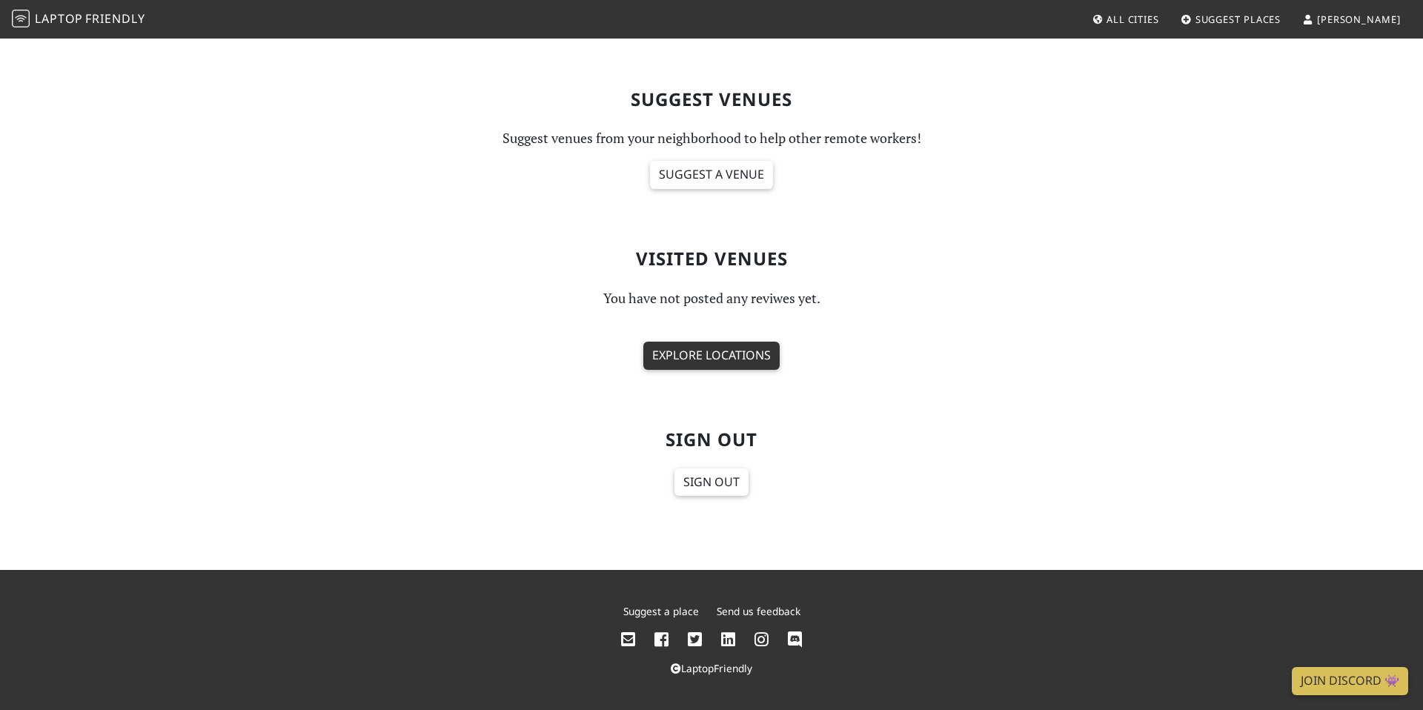
click at [706, 357] on link "Explore locations" at bounding box center [712, 356] width 136 height 28
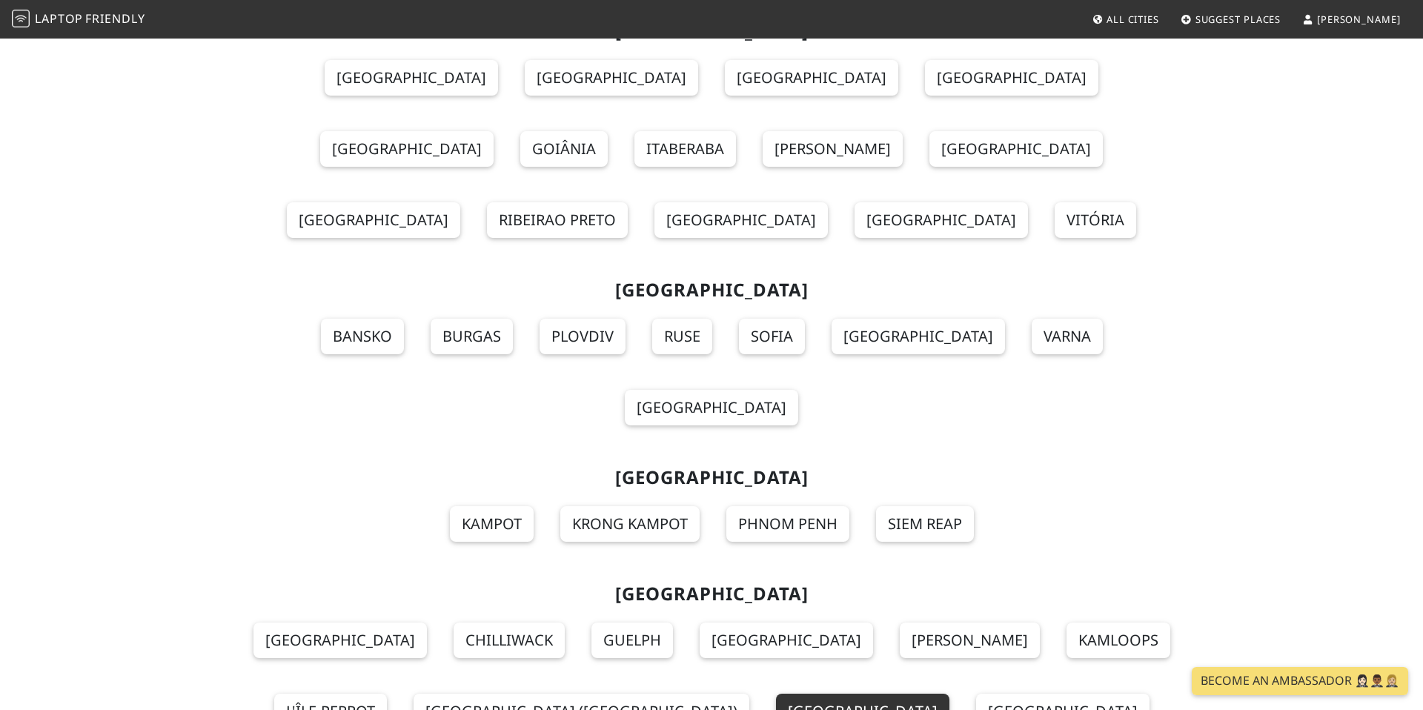
scroll to position [15992, 0]
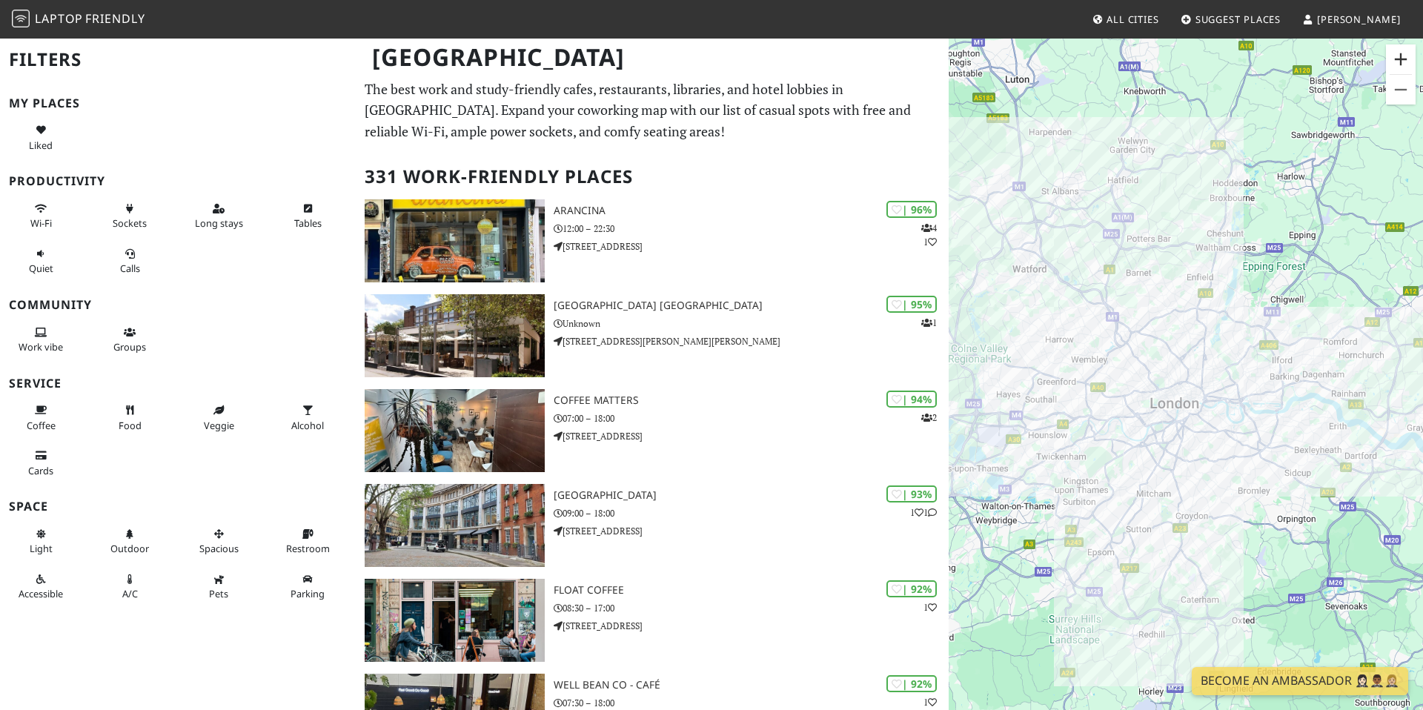
click at [1403, 59] on button "Zoom in" at bounding box center [1401, 59] width 30 height 30
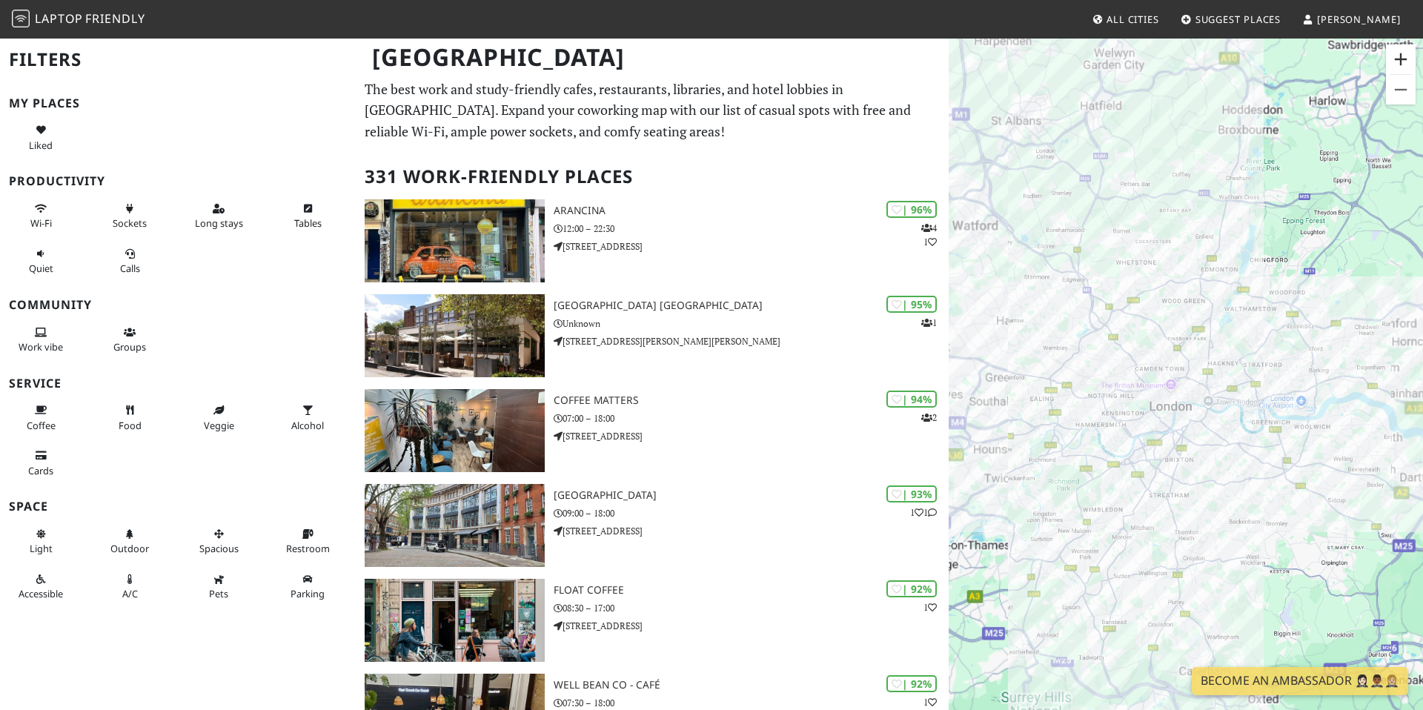
click at [1403, 59] on button "Zoom in" at bounding box center [1401, 59] width 30 height 30
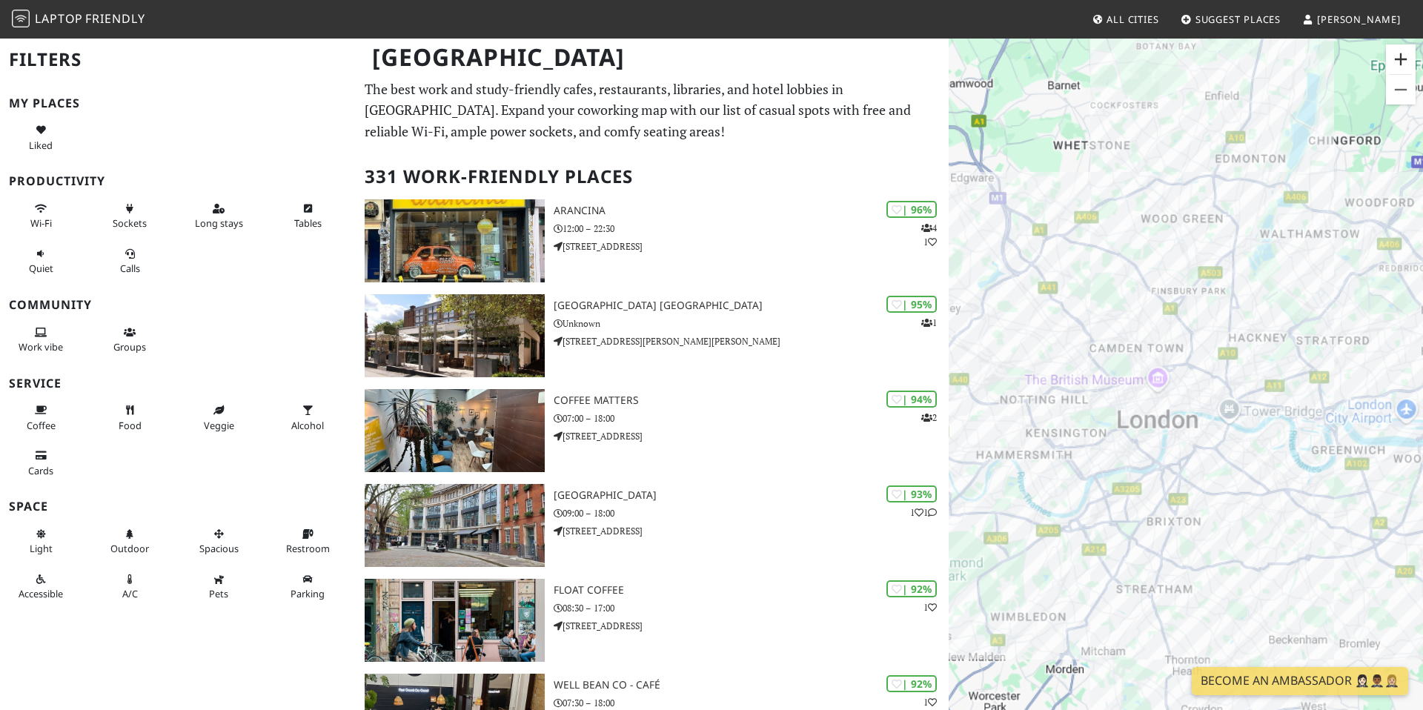
click at [1403, 59] on button "Zoom in" at bounding box center [1401, 59] width 30 height 30
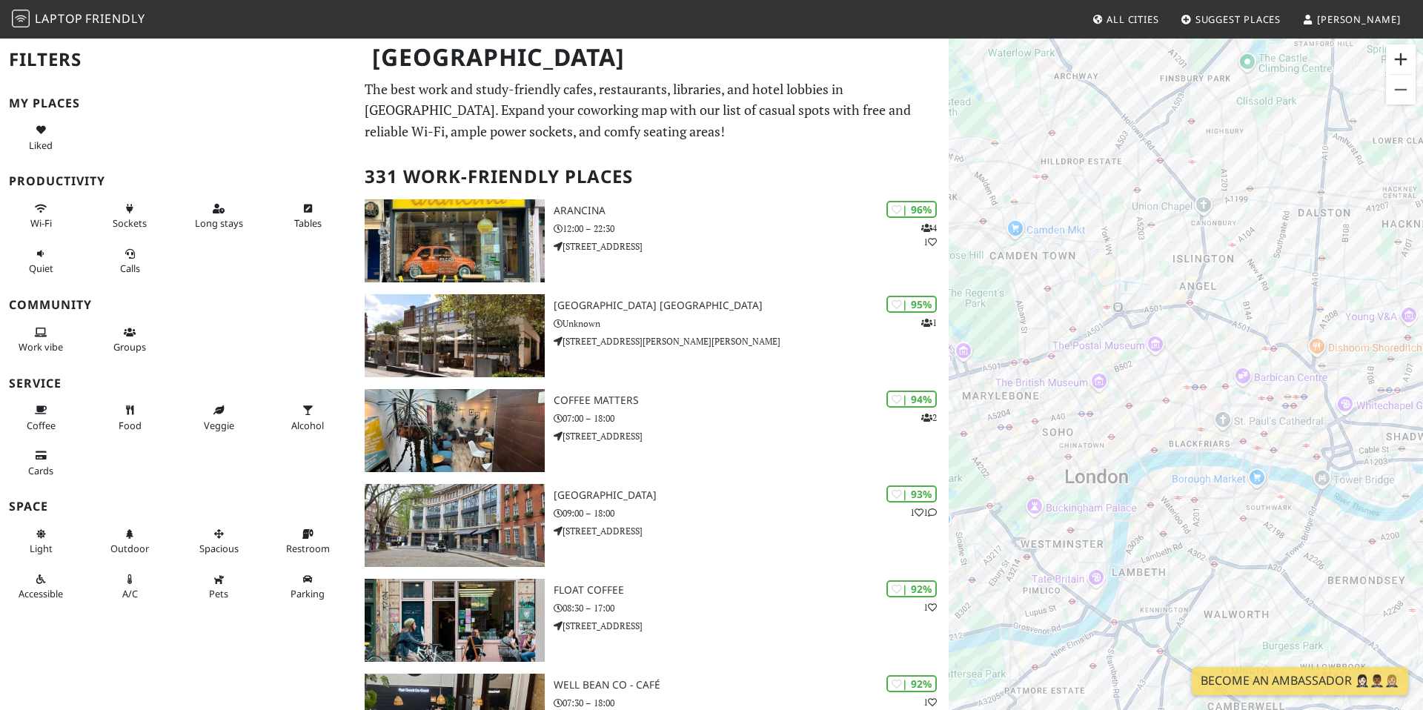
click at [1397, 56] on button "Zoom in" at bounding box center [1401, 59] width 30 height 30
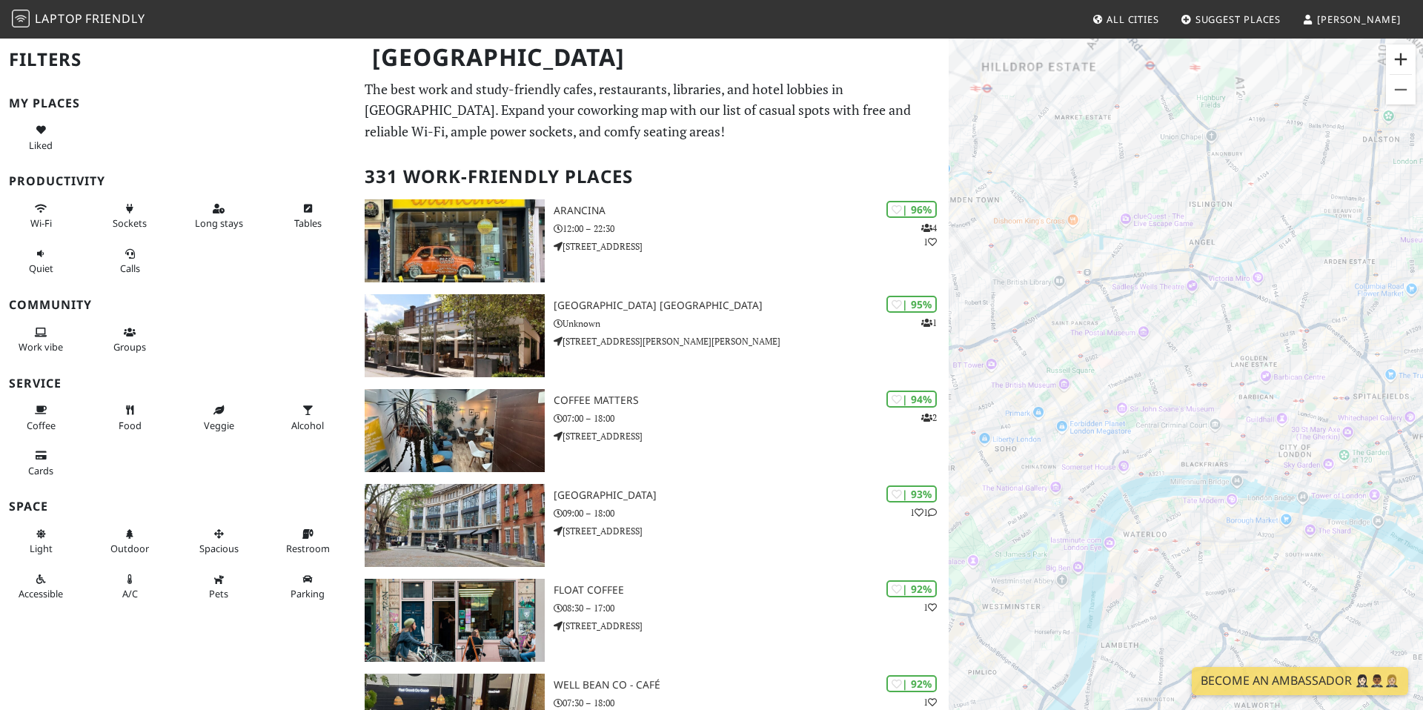
click at [1397, 56] on button "Zoom in" at bounding box center [1401, 59] width 30 height 30
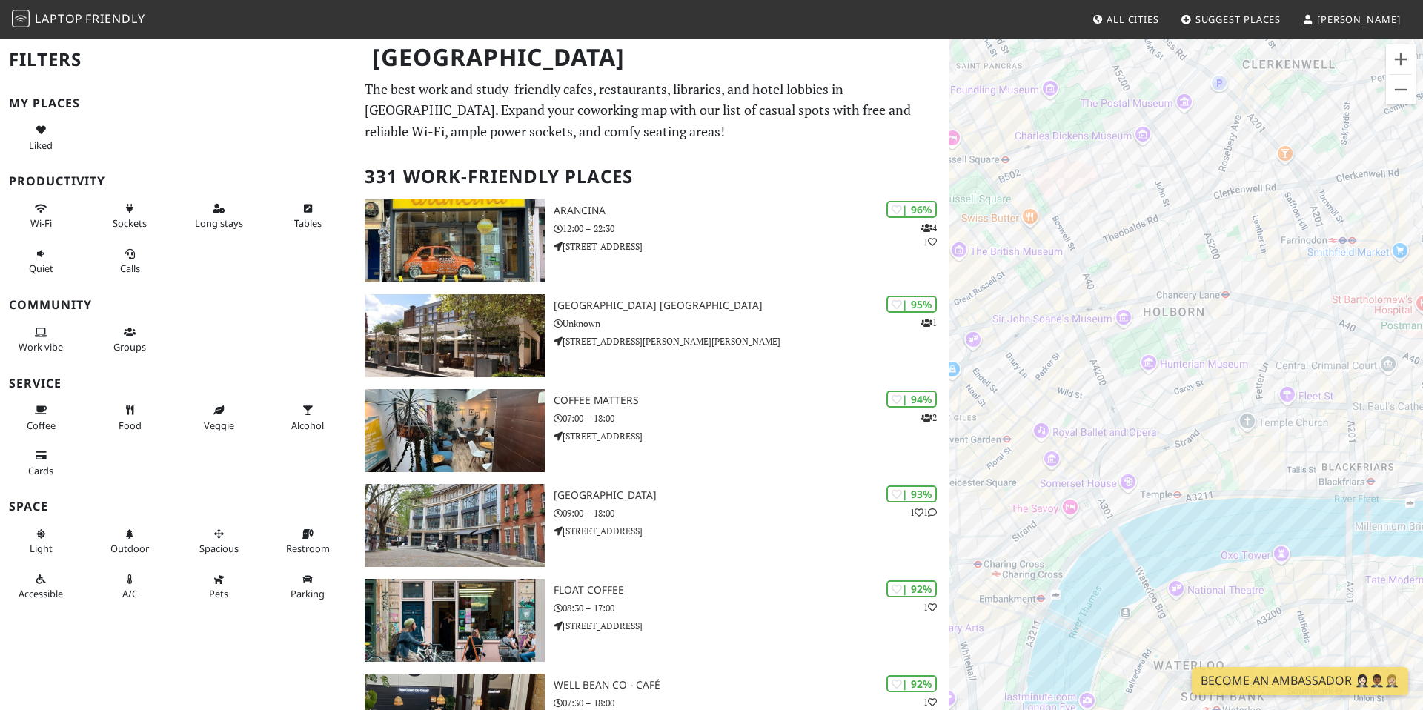
drag, startPoint x: 1175, startPoint y: 446, endPoint x: 1351, endPoint y: 244, distance: 268.0
click at [1351, 244] on div at bounding box center [1186, 392] width 474 height 710
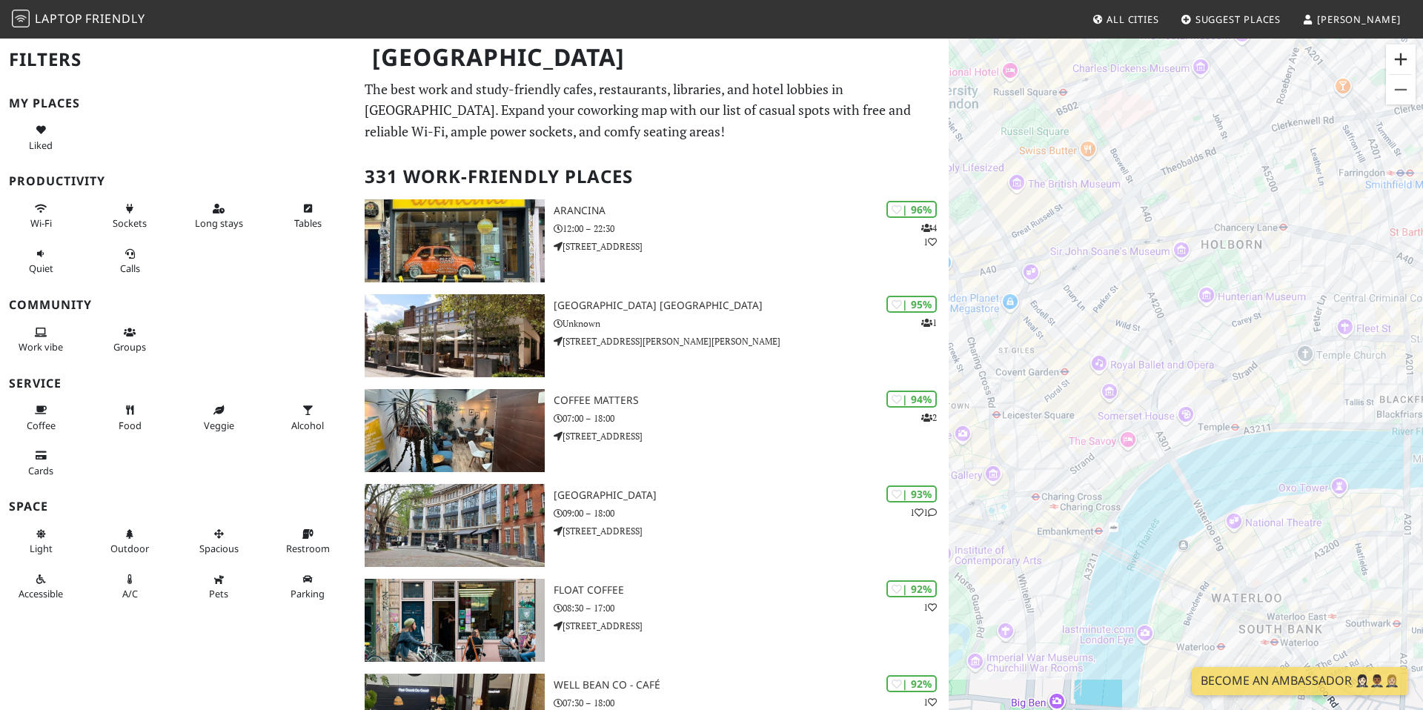
click at [1403, 62] on button "Zoom in" at bounding box center [1401, 59] width 30 height 30
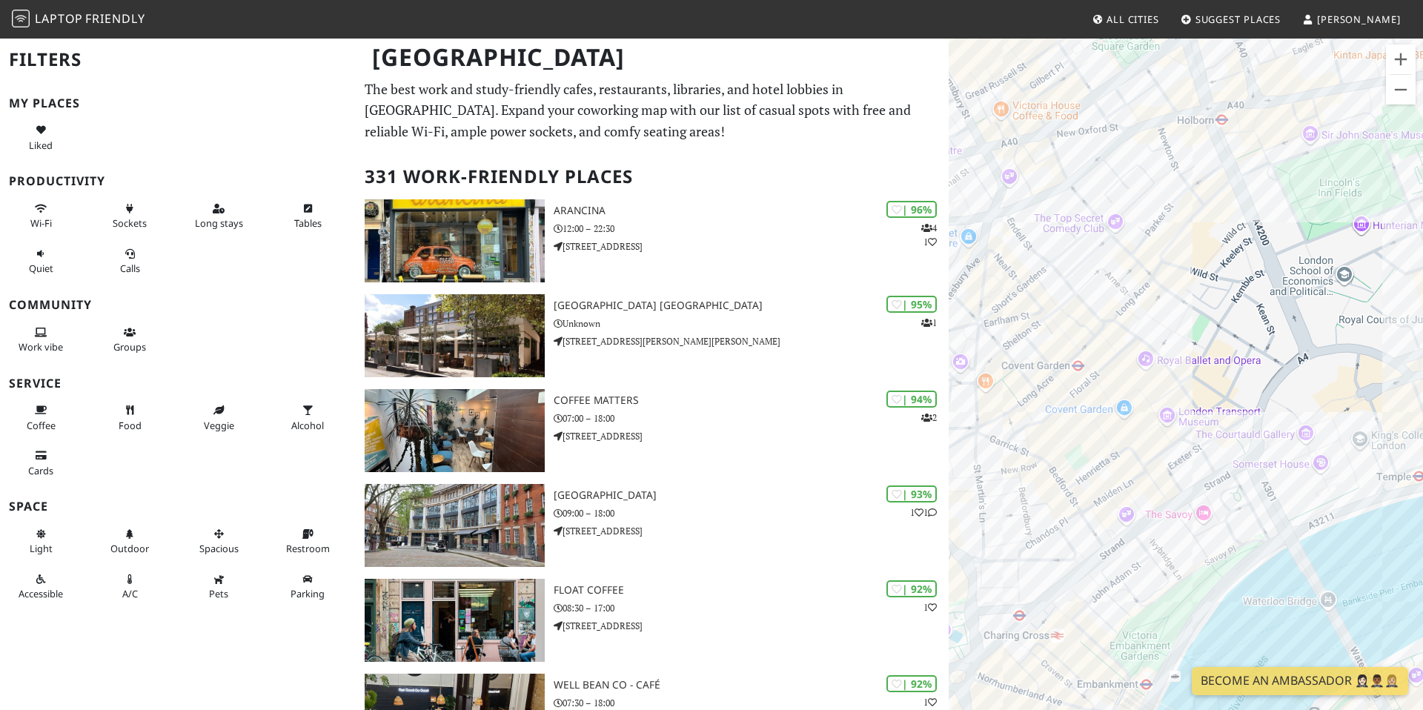
drag, startPoint x: 1128, startPoint y: 265, endPoint x: 1264, endPoint y: 279, distance: 136.4
click at [1265, 280] on div at bounding box center [1186, 392] width 474 height 710
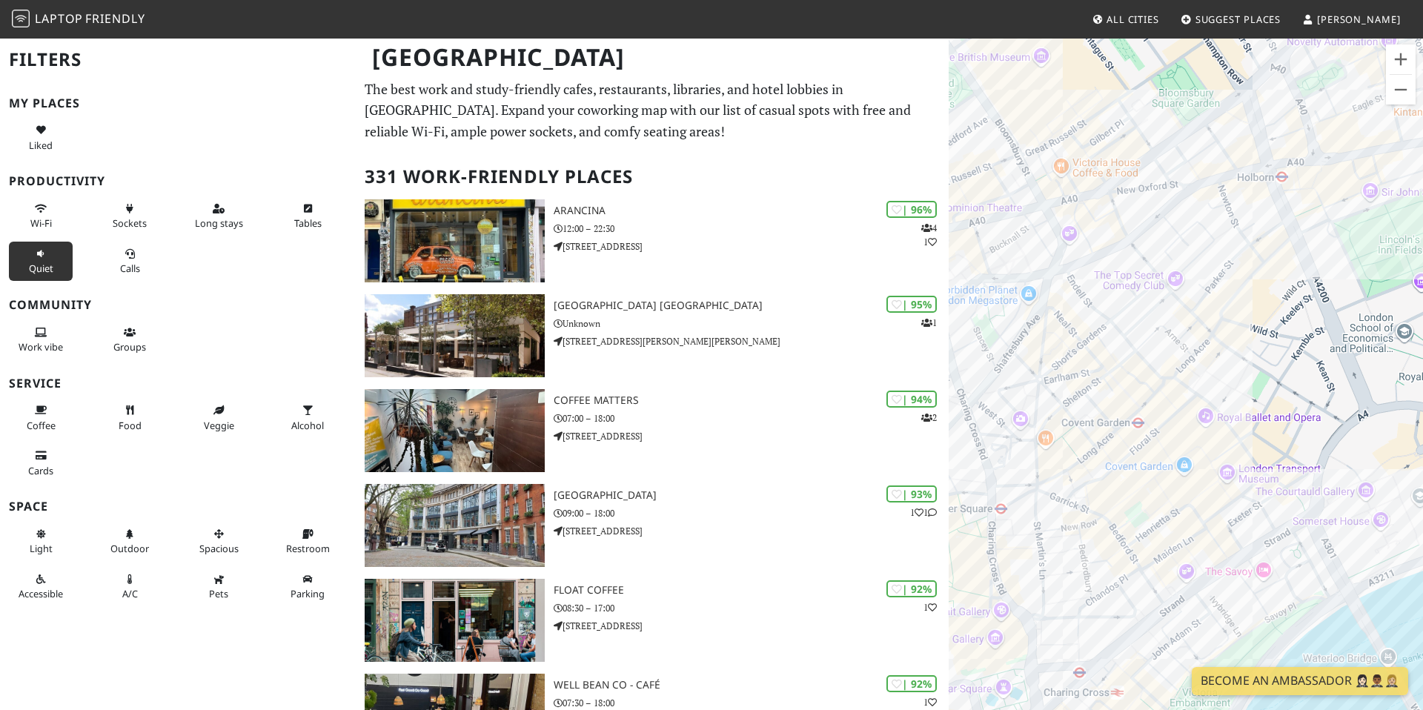
click at [35, 274] on span "Quiet" at bounding box center [41, 268] width 24 height 13
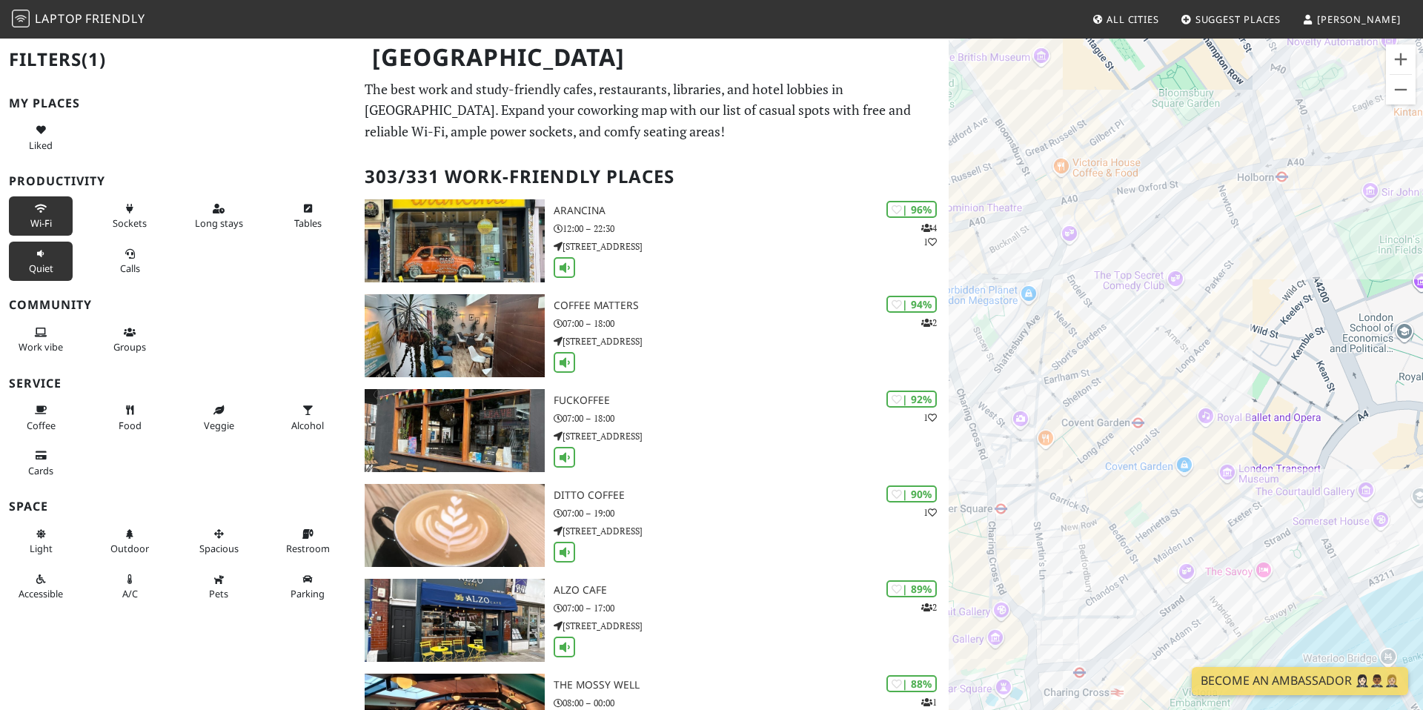
click at [46, 217] on span "Wi-Fi" at bounding box center [41, 222] width 22 height 13
click at [128, 262] on span "Calls" at bounding box center [130, 268] width 20 height 13
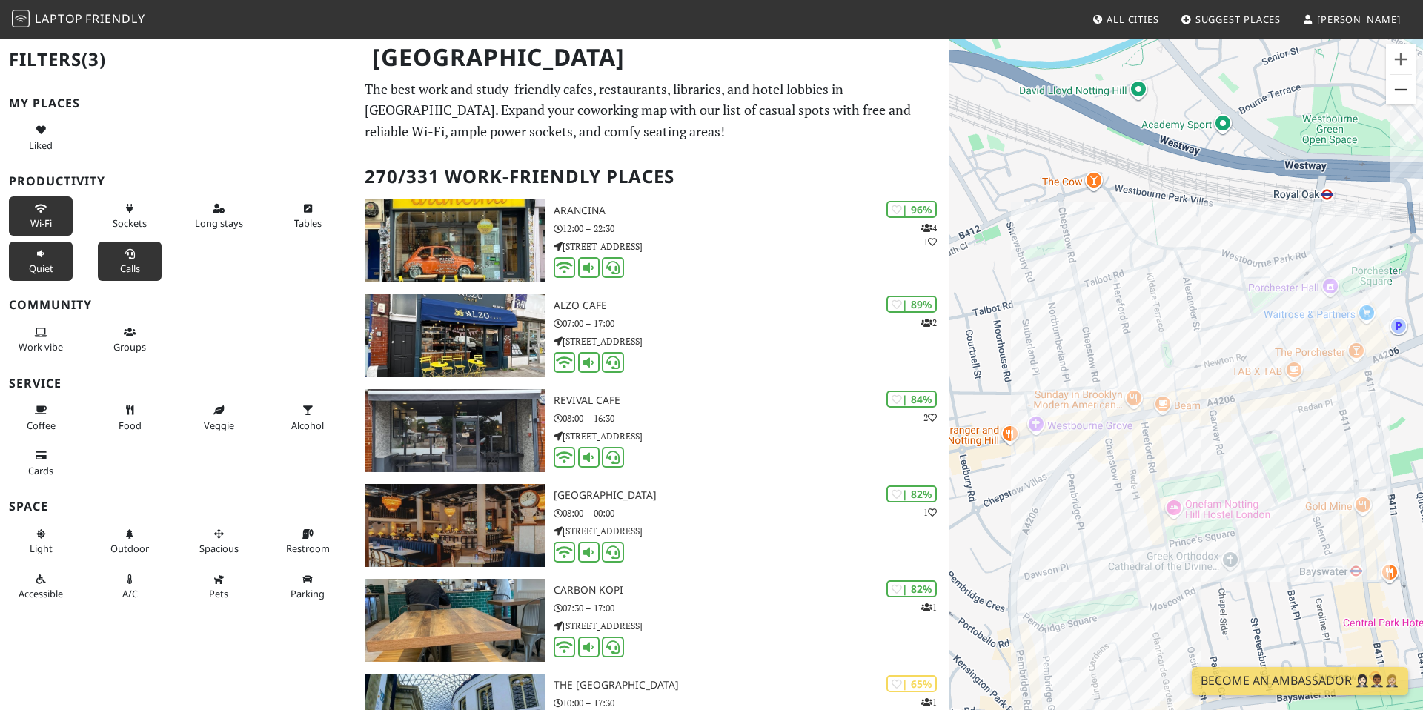
click at [1402, 90] on button "Zoom out" at bounding box center [1401, 90] width 30 height 30
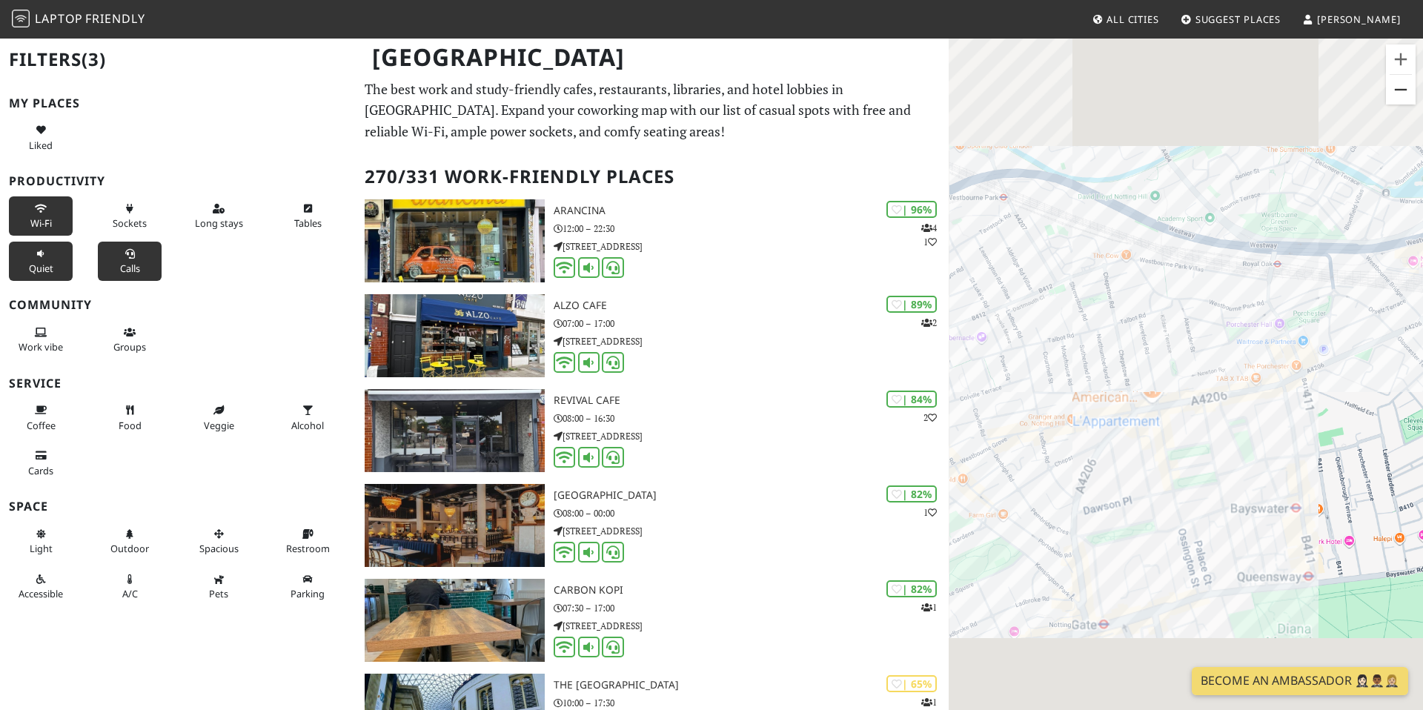
click at [1402, 90] on button "Zoom out" at bounding box center [1401, 90] width 30 height 30
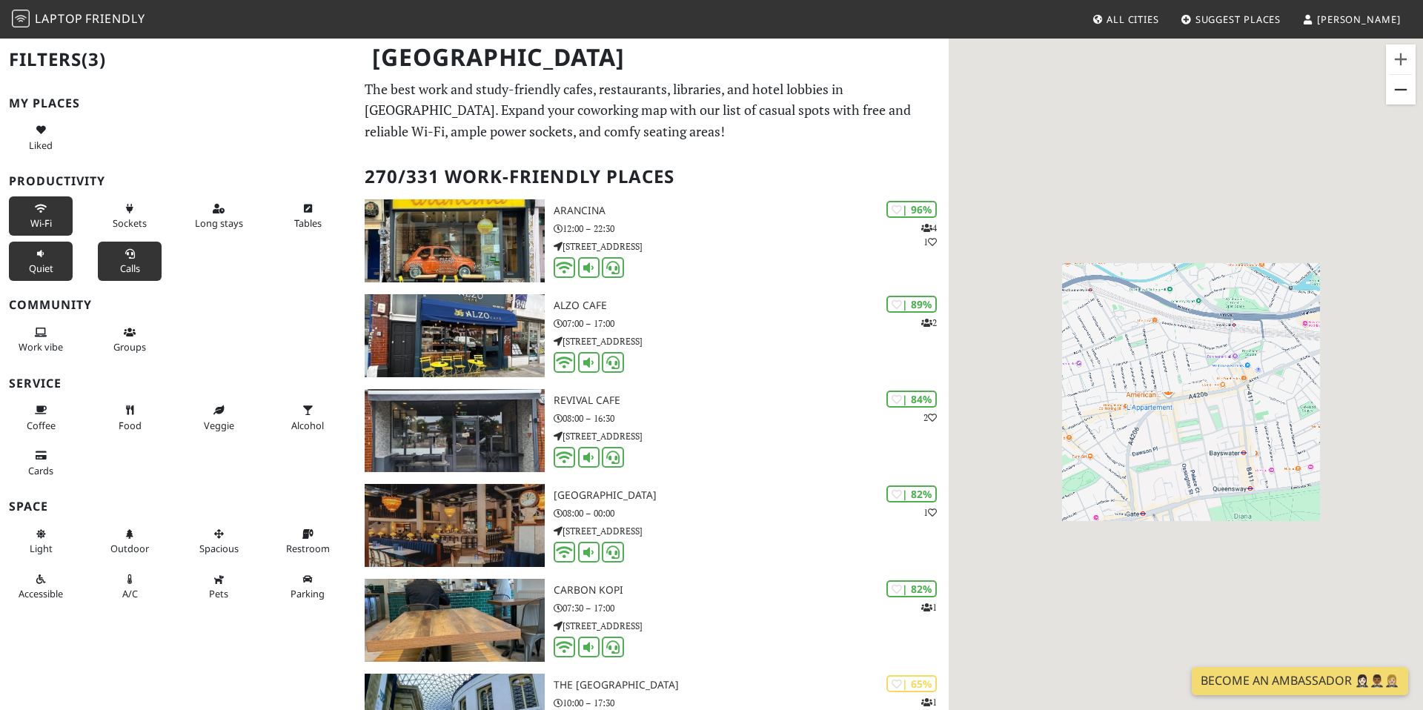
click at [1402, 90] on button "Zoom out" at bounding box center [1401, 90] width 30 height 30
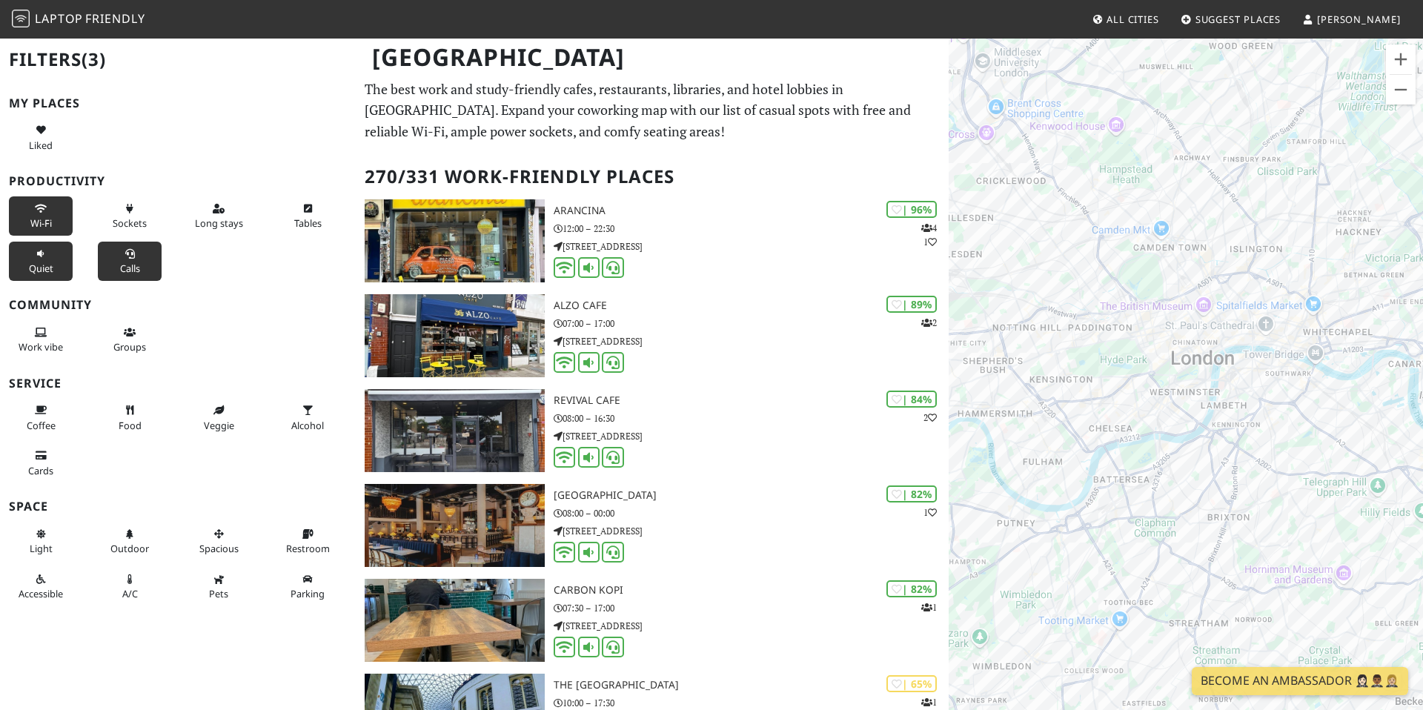
drag, startPoint x: 1326, startPoint y: 455, endPoint x: 1191, endPoint y: 389, distance: 150.2
click at [1191, 389] on div at bounding box center [1186, 392] width 474 height 710
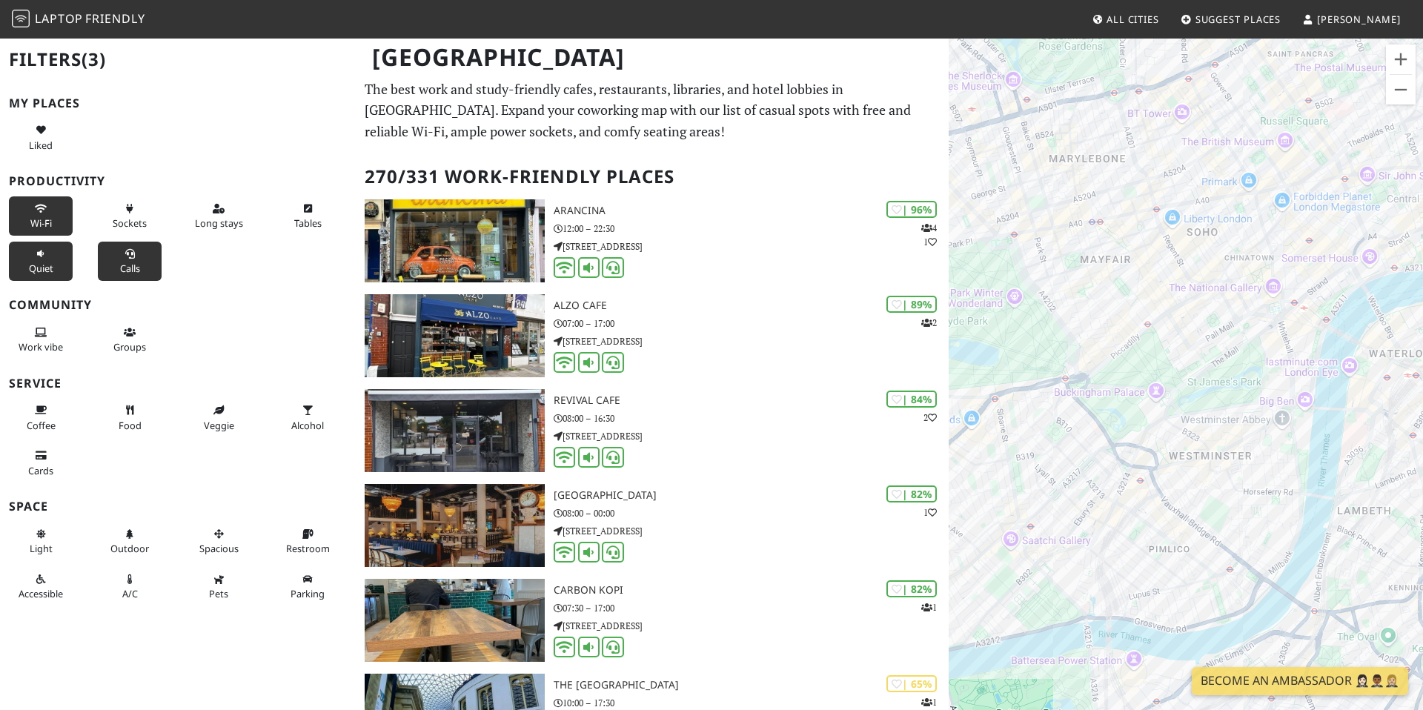
drag, startPoint x: 1306, startPoint y: 317, endPoint x: 1028, endPoint y: 469, distance: 317.5
click at [1028, 469] on div at bounding box center [1186, 392] width 474 height 710
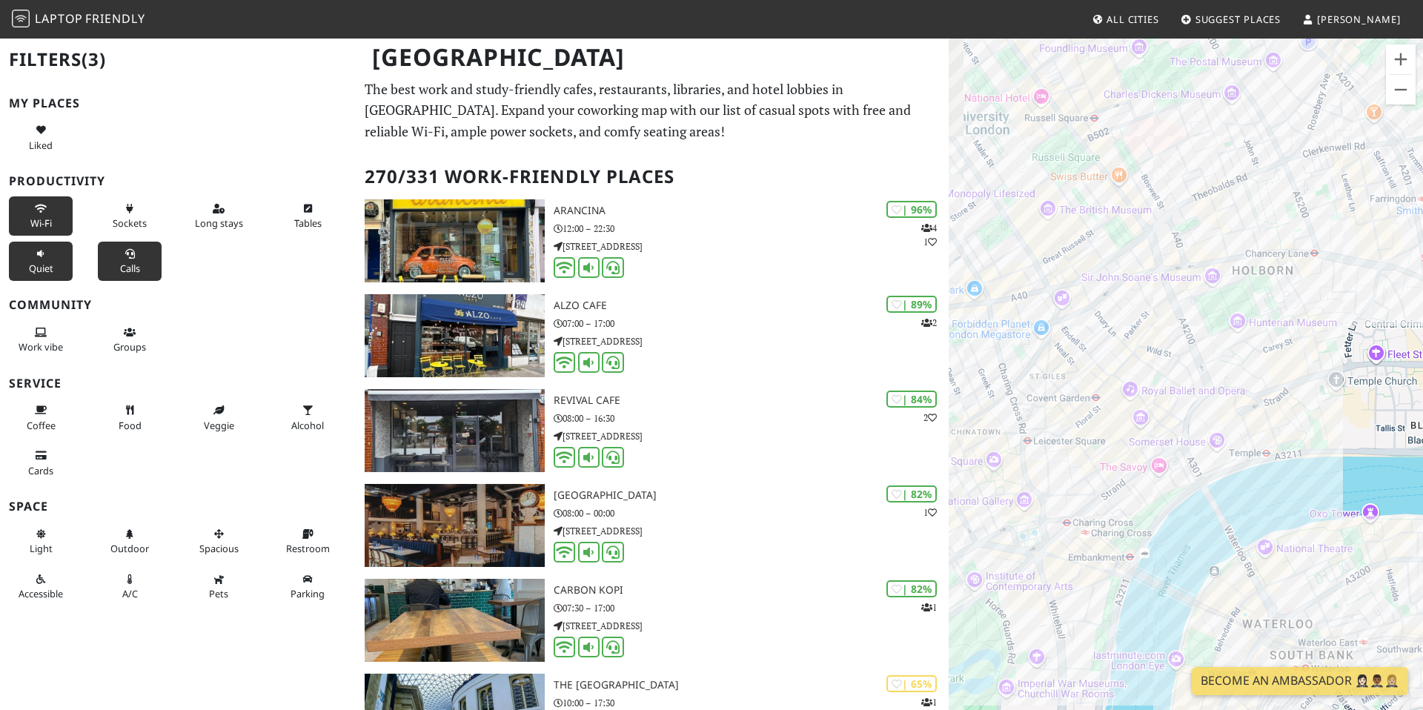
drag, startPoint x: 1039, startPoint y: 310, endPoint x: 1086, endPoint y: 337, distance: 54.8
click at [1086, 338] on div at bounding box center [1186, 392] width 474 height 710
click at [242, 225] on button "Long stays" at bounding box center [219, 215] width 64 height 39
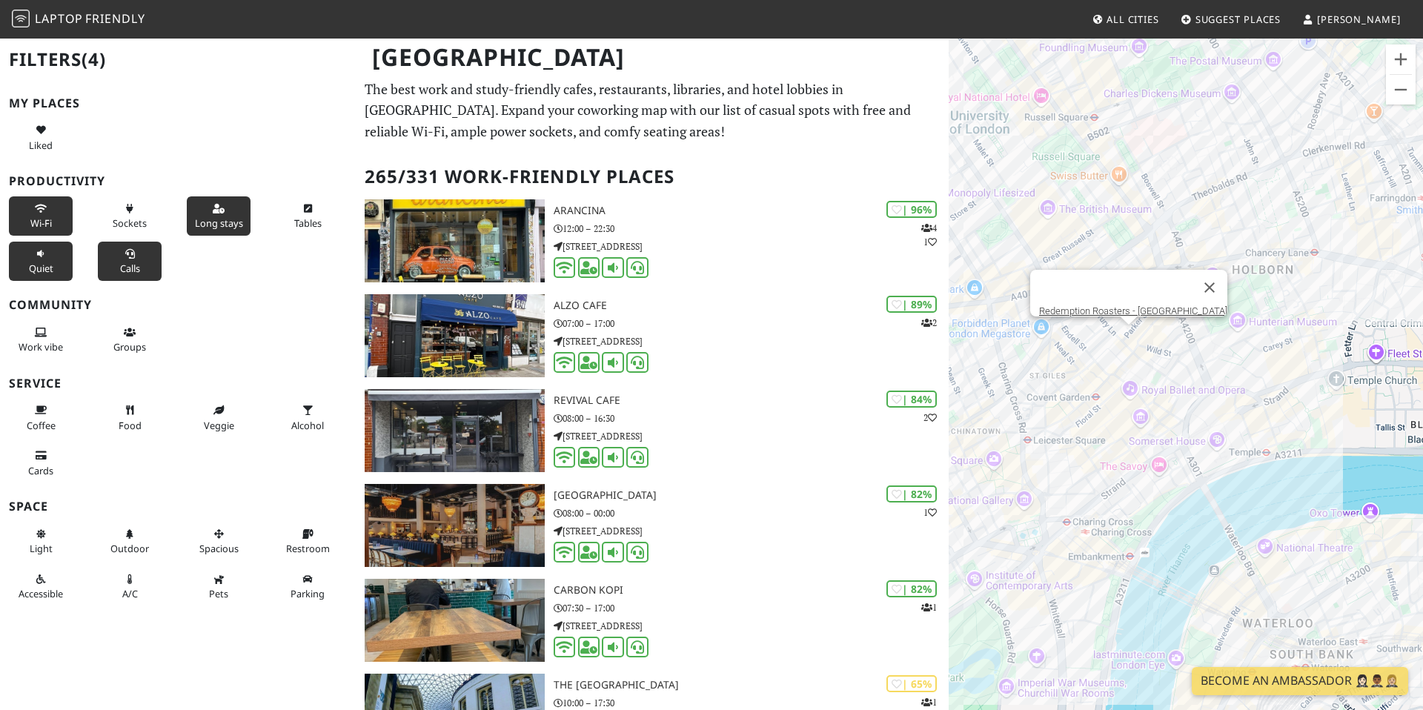
click at [1130, 331] on div "Redemption Roasters - Covent Garden" at bounding box center [1186, 392] width 474 height 710
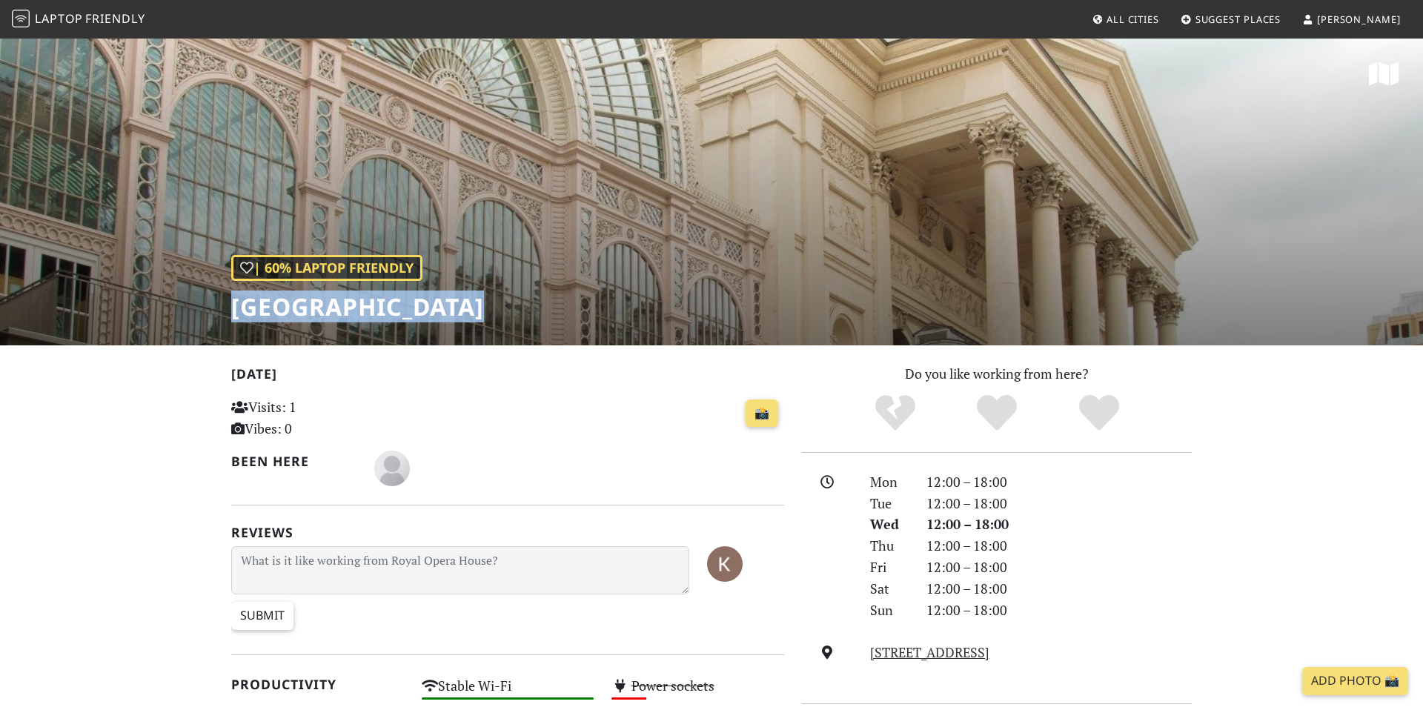
drag, startPoint x: 520, startPoint y: 308, endPoint x: 234, endPoint y: 311, distance: 286.9
click at [234, 311] on div "| 60% Laptop Friendly [GEOGRAPHIC_DATA]" at bounding box center [711, 191] width 1423 height 308
copy h1 "[GEOGRAPHIC_DATA]"
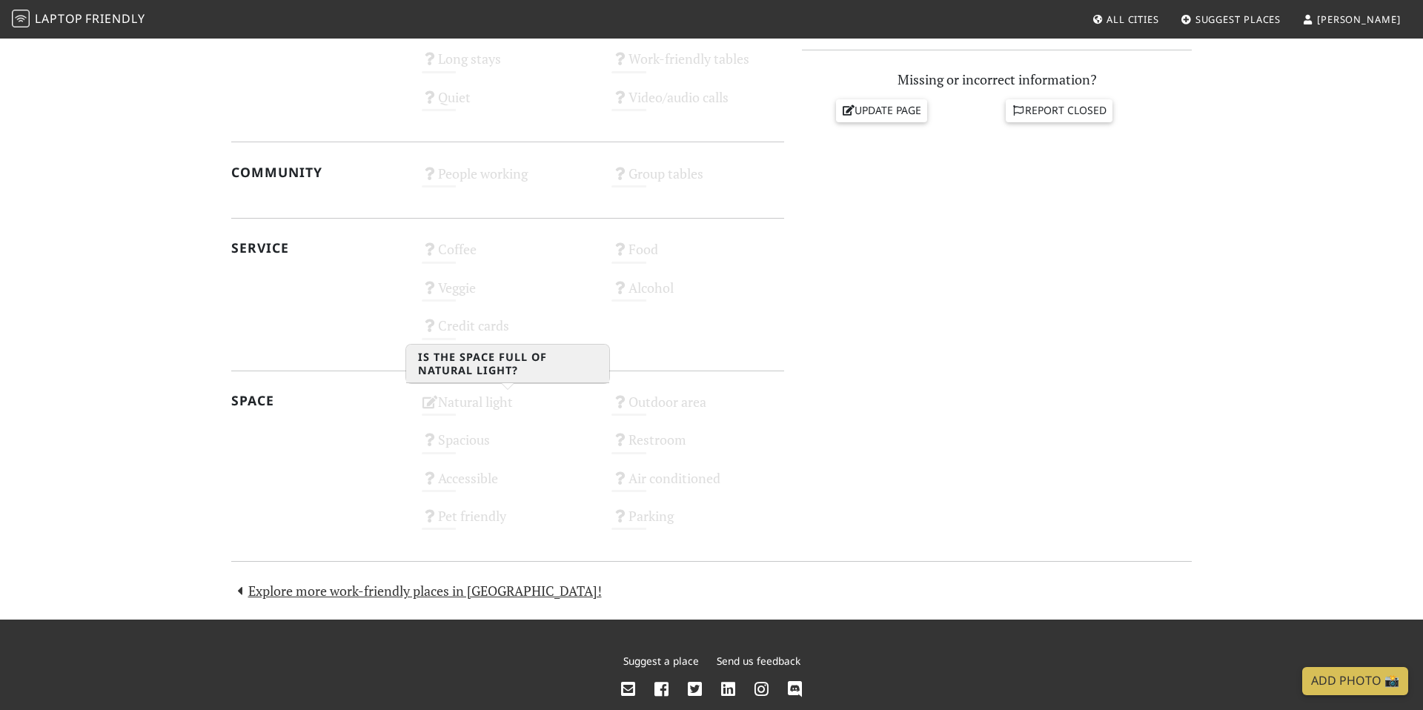
scroll to position [703, 0]
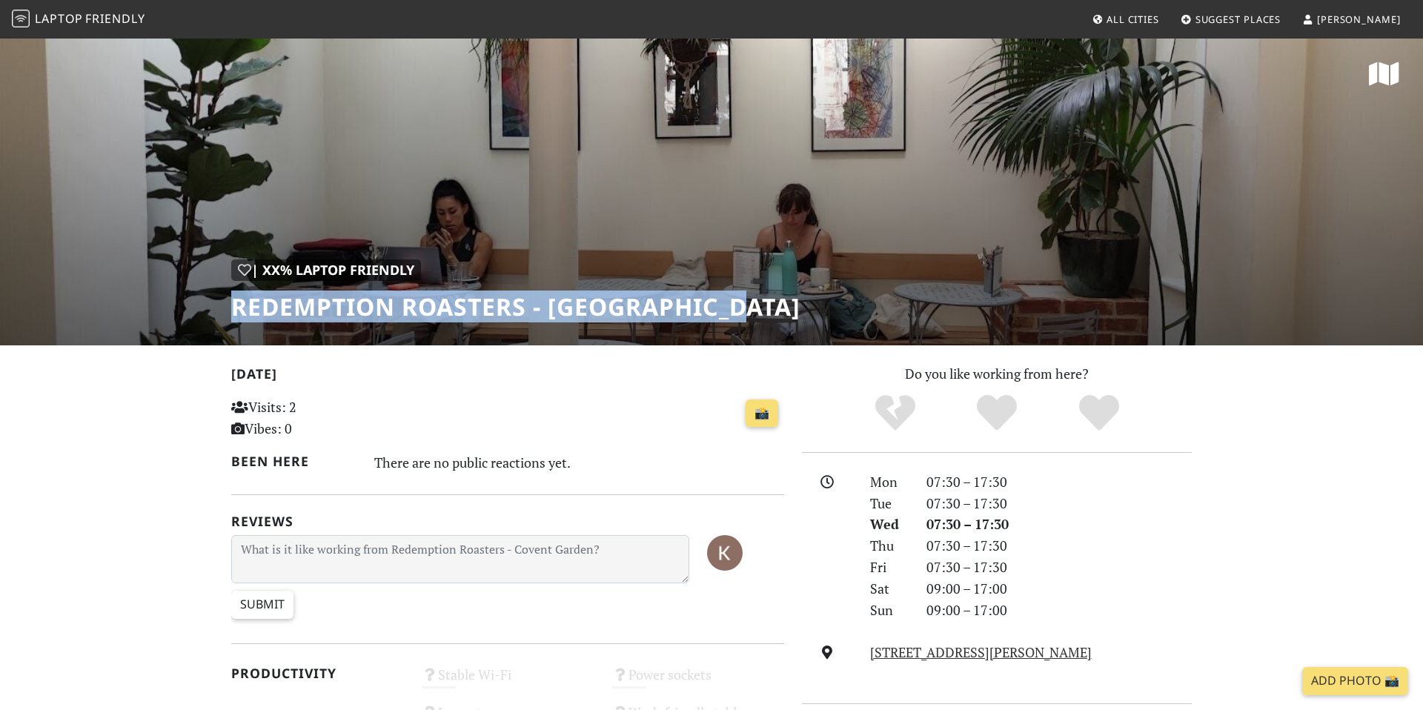
drag, startPoint x: 763, startPoint y: 306, endPoint x: 208, endPoint y: 296, distance: 554.7
click at [208, 296] on div "| XX% Laptop Friendly Redemption Roasters - Covent Garden" at bounding box center [711, 191] width 1423 height 308
copy h1 "Redemption Roasters - Covent Garden"
